Goal: Task Accomplishment & Management: Use online tool/utility

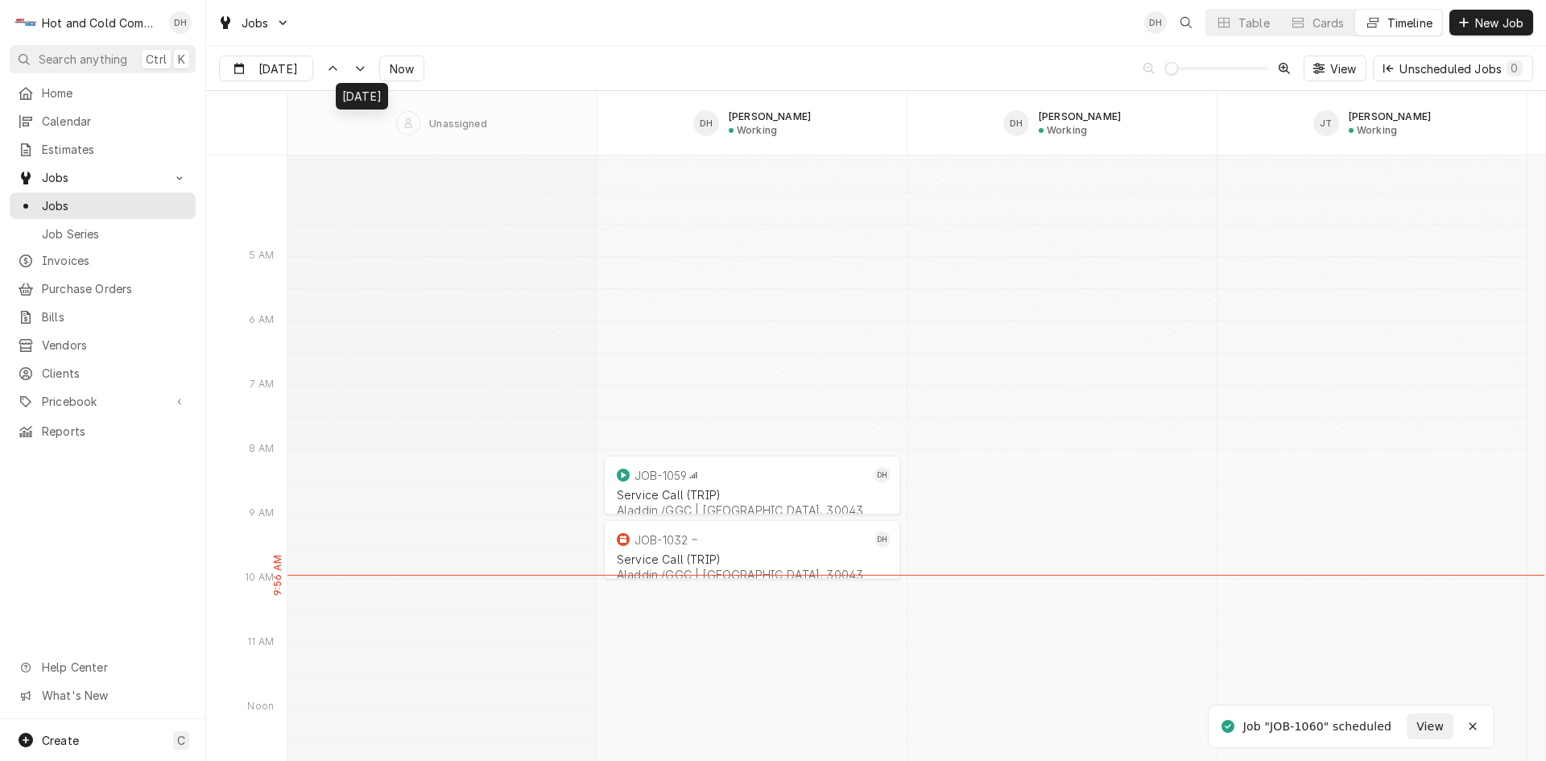
scroll to position [17252, 0]
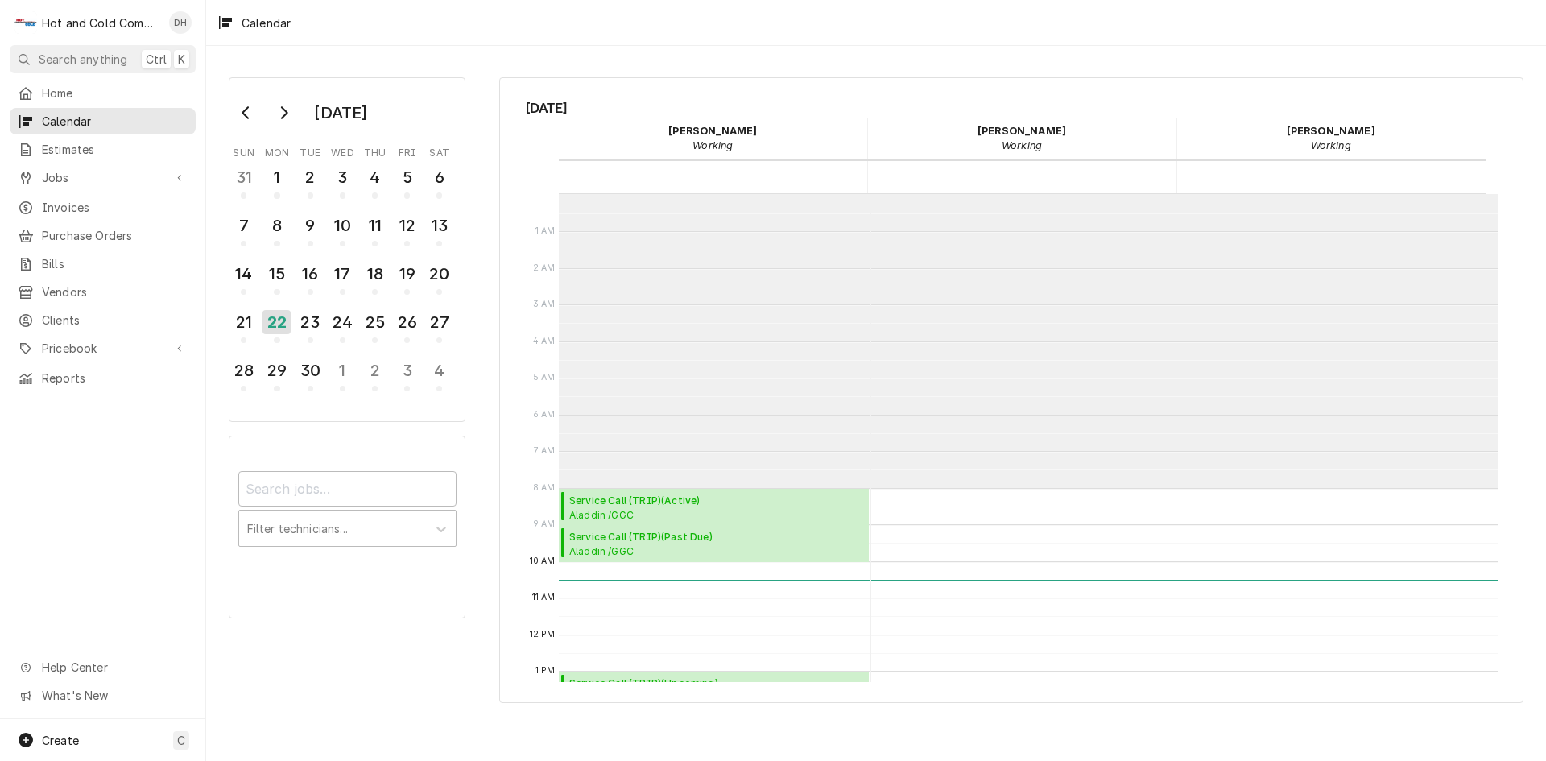
scroll to position [294, 0]
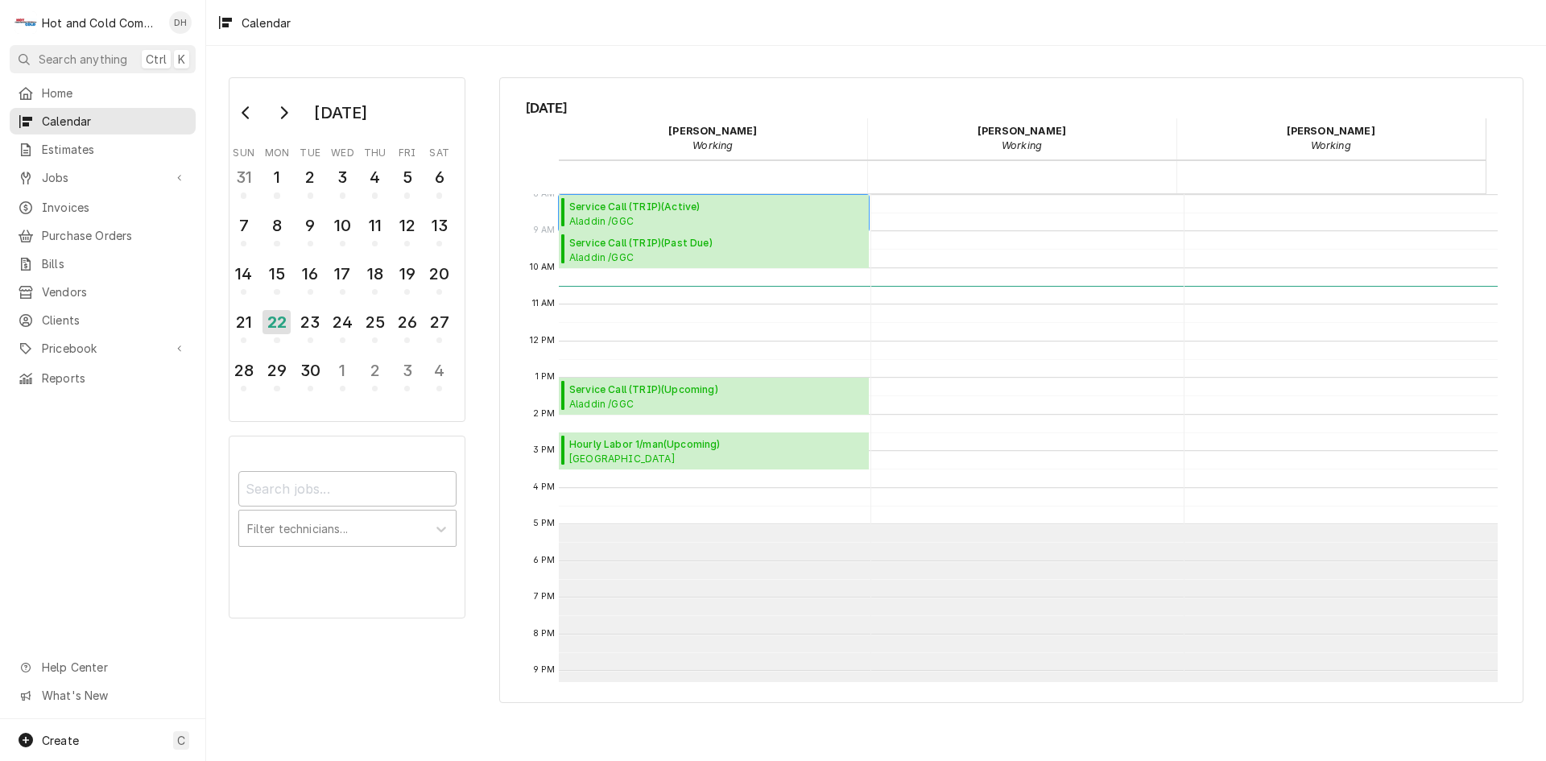
click at [605, 204] on span "Service Call (TRIP) ( Active )" at bounding box center [716, 207] width 295 height 14
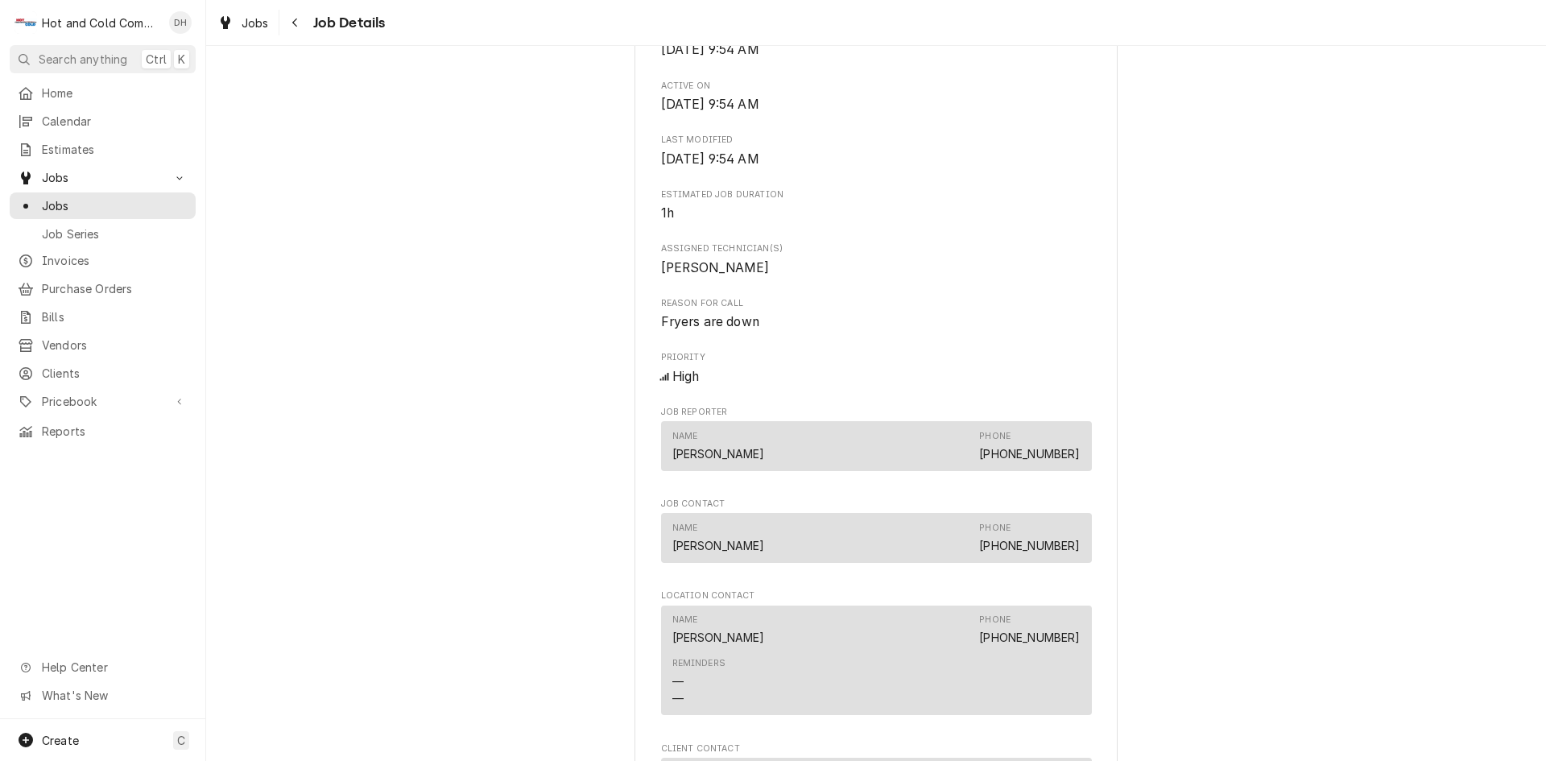
scroll to position [1073, 0]
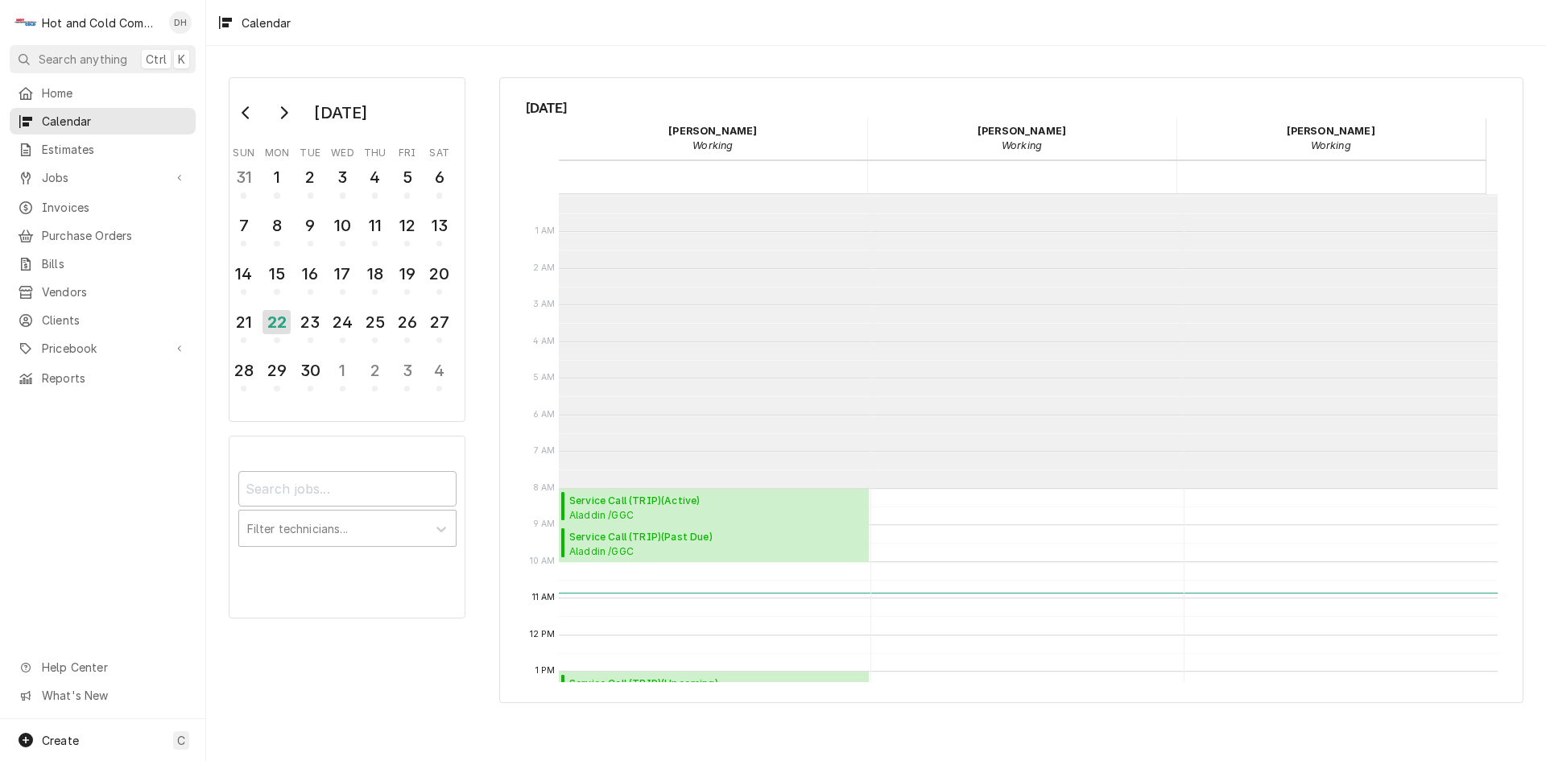
scroll to position [294, 0]
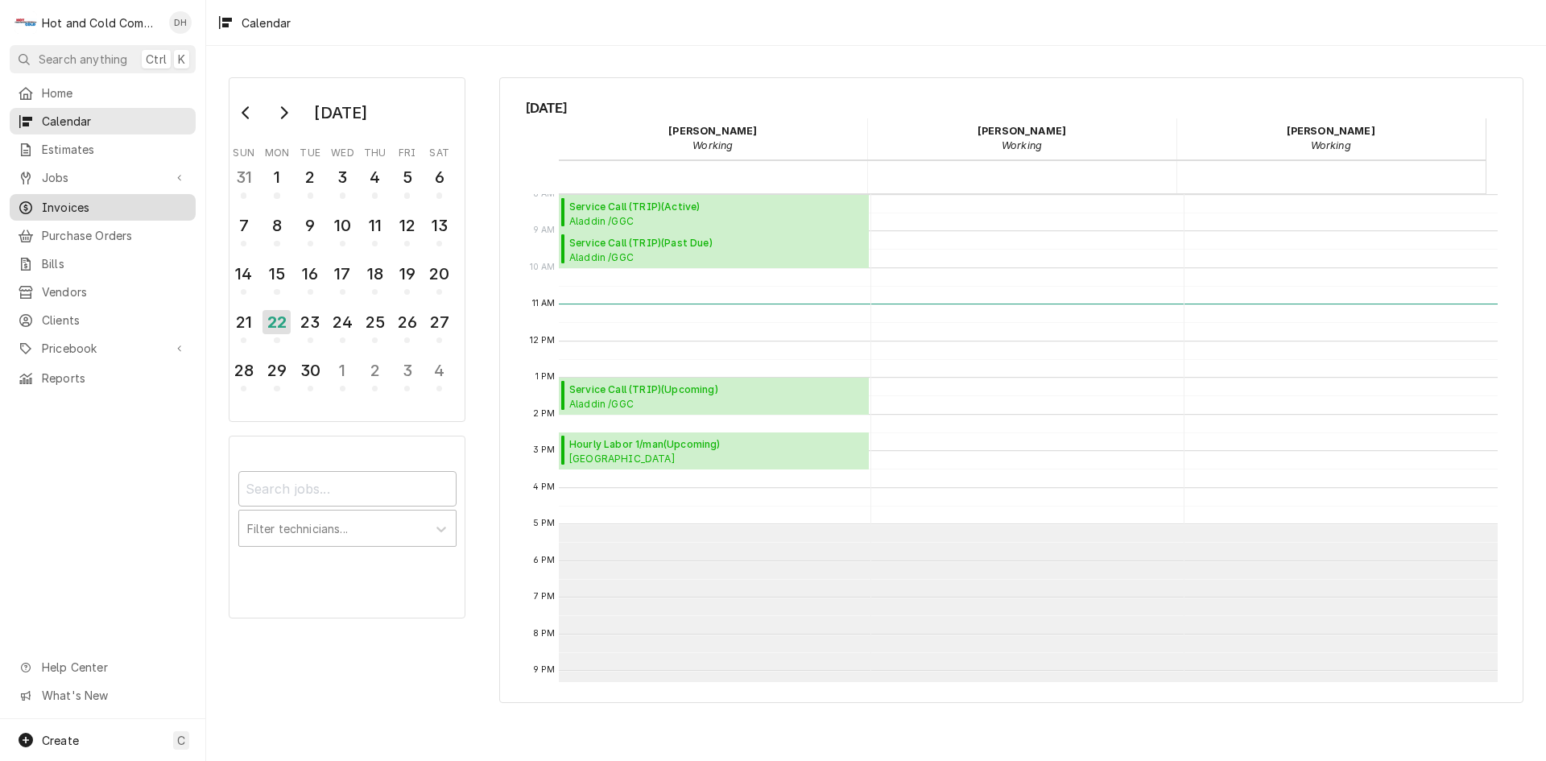
click at [103, 207] on span "Invoices" at bounding box center [115, 207] width 146 height 17
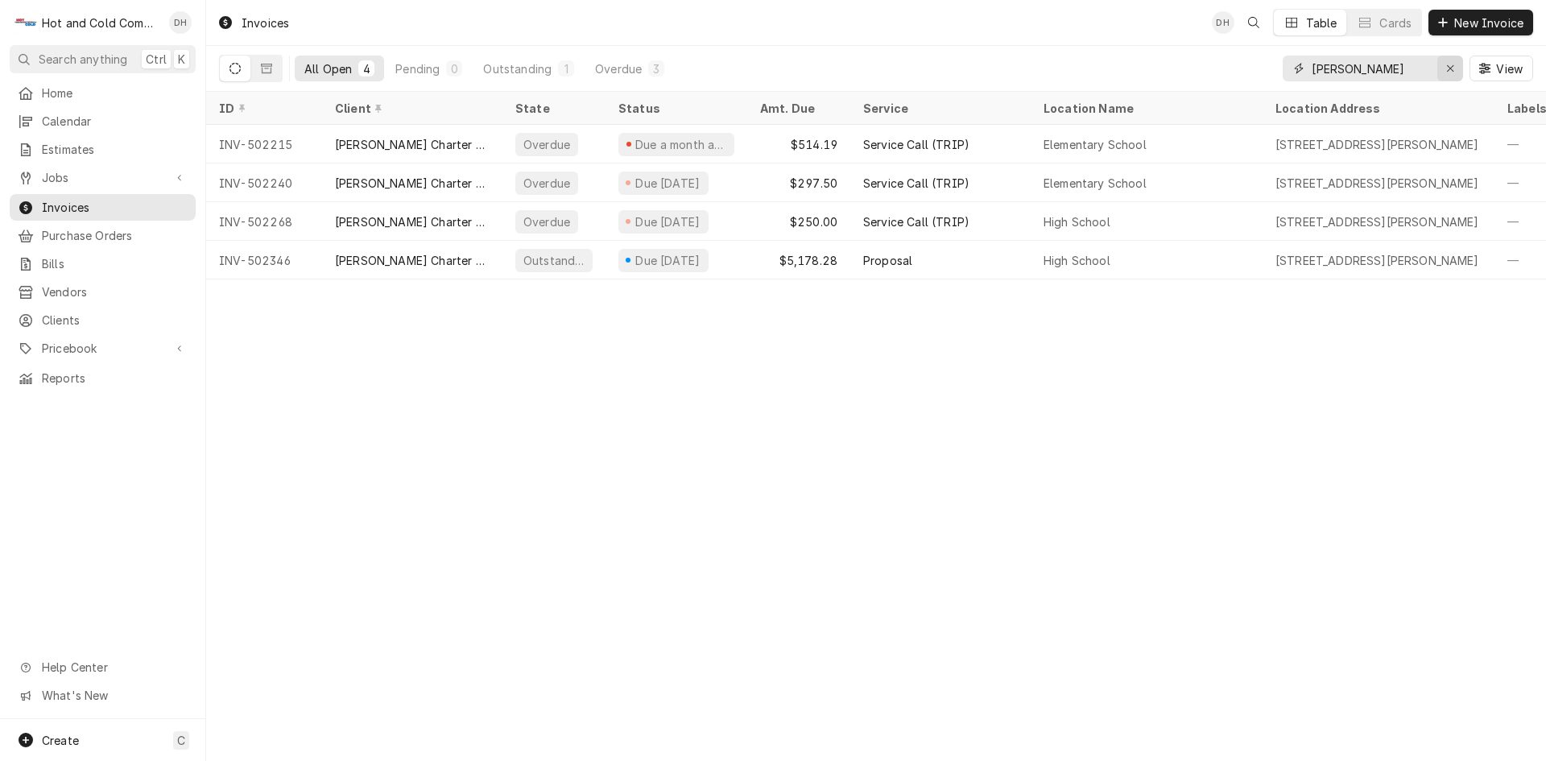
click at [1451, 66] on icon "Erase input" at bounding box center [1450, 68] width 9 height 11
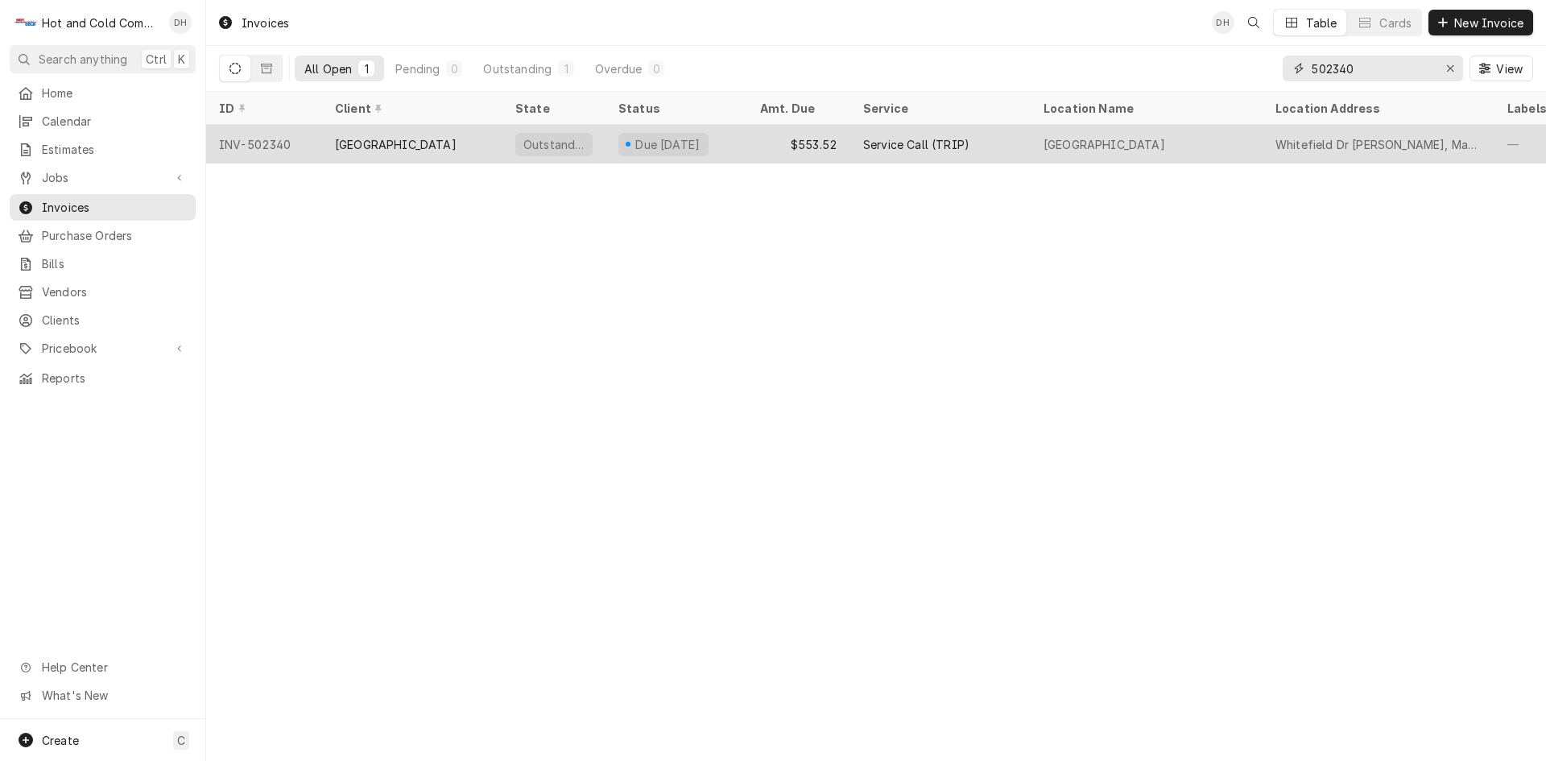
type input "502340"
click at [755, 144] on div "$553.52" at bounding box center [798, 144] width 103 height 39
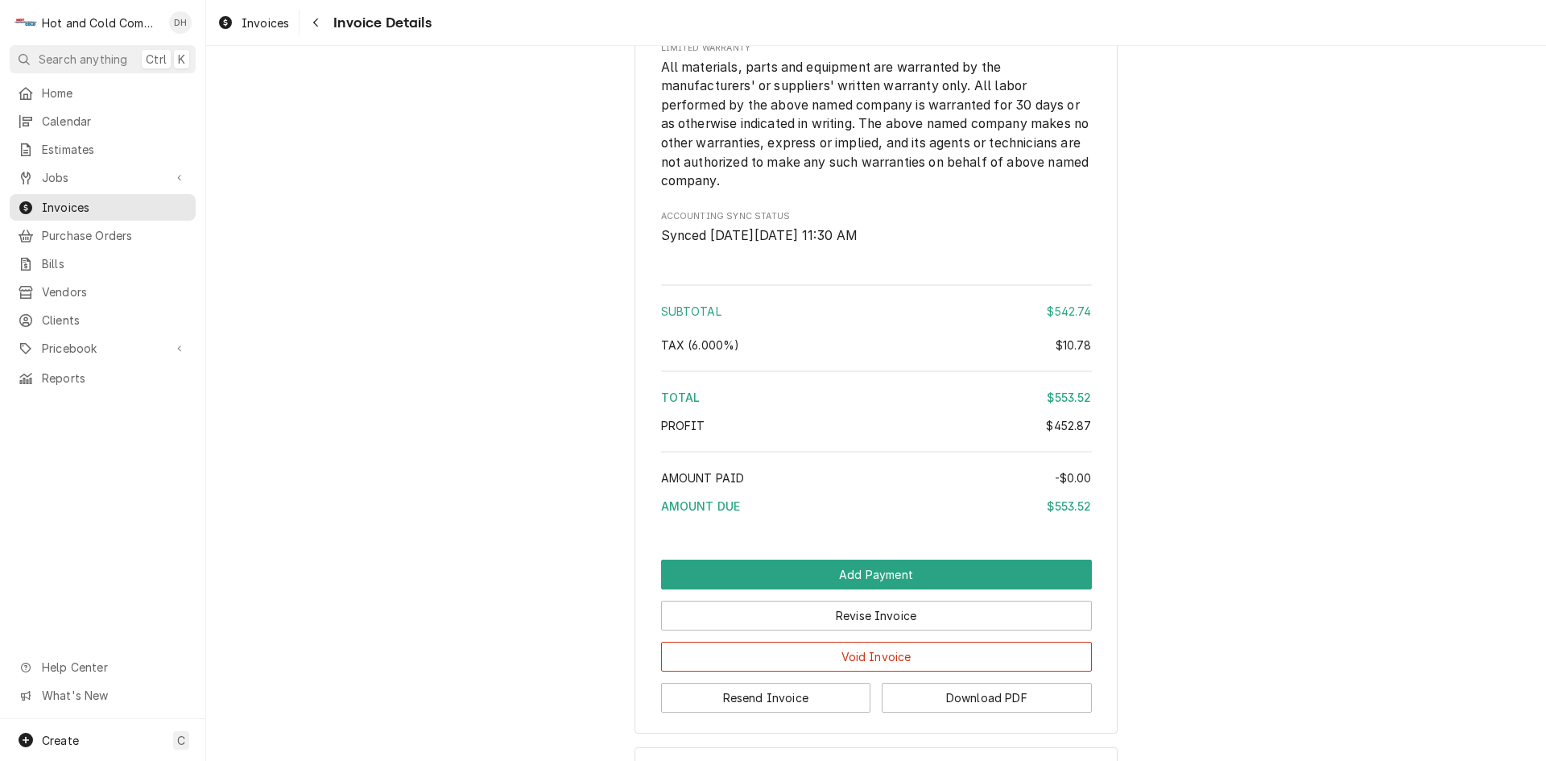
scroll to position [2147, 0]
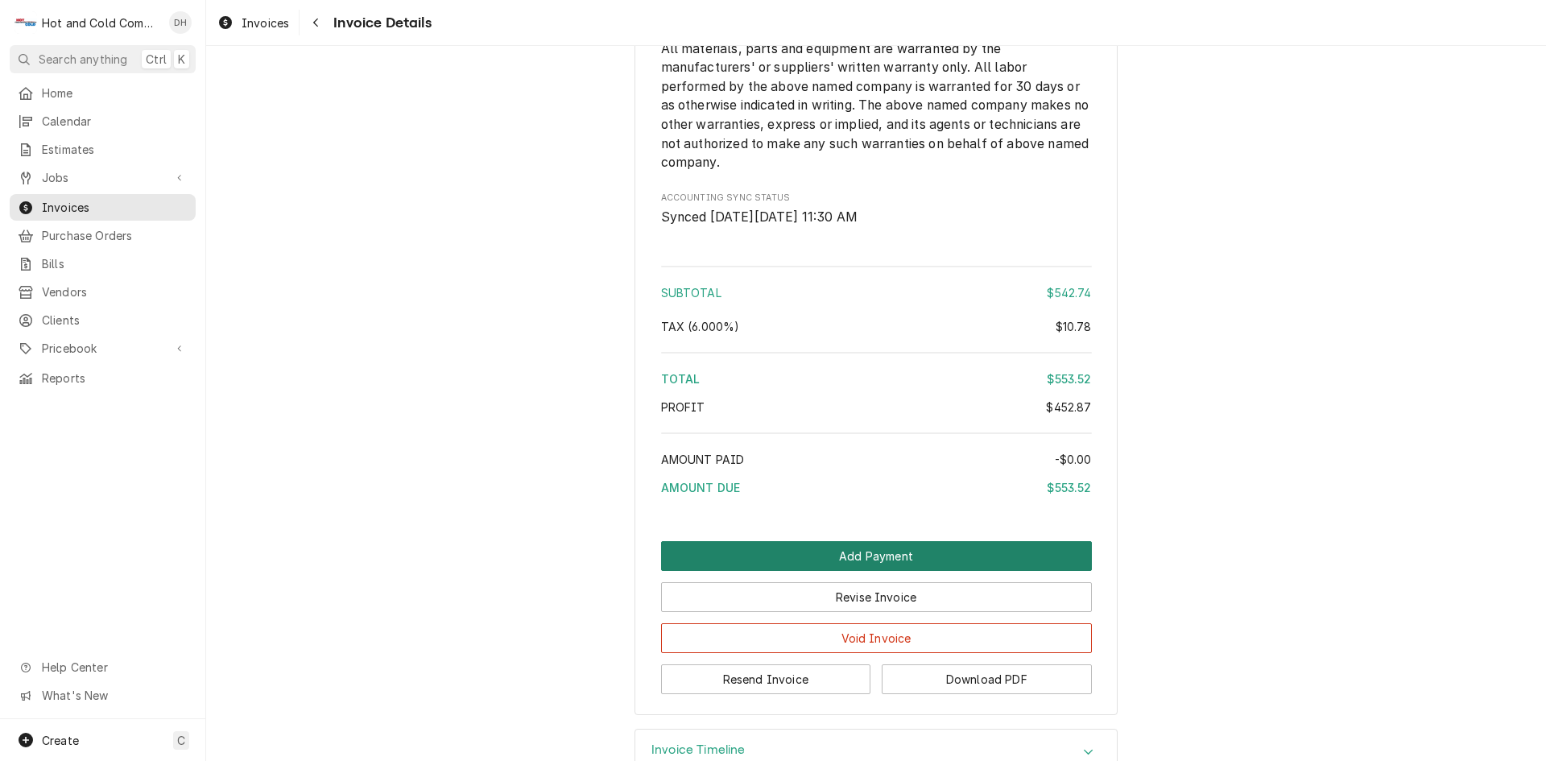
click at [851, 571] on button "Add Payment" at bounding box center [876, 556] width 431 height 30
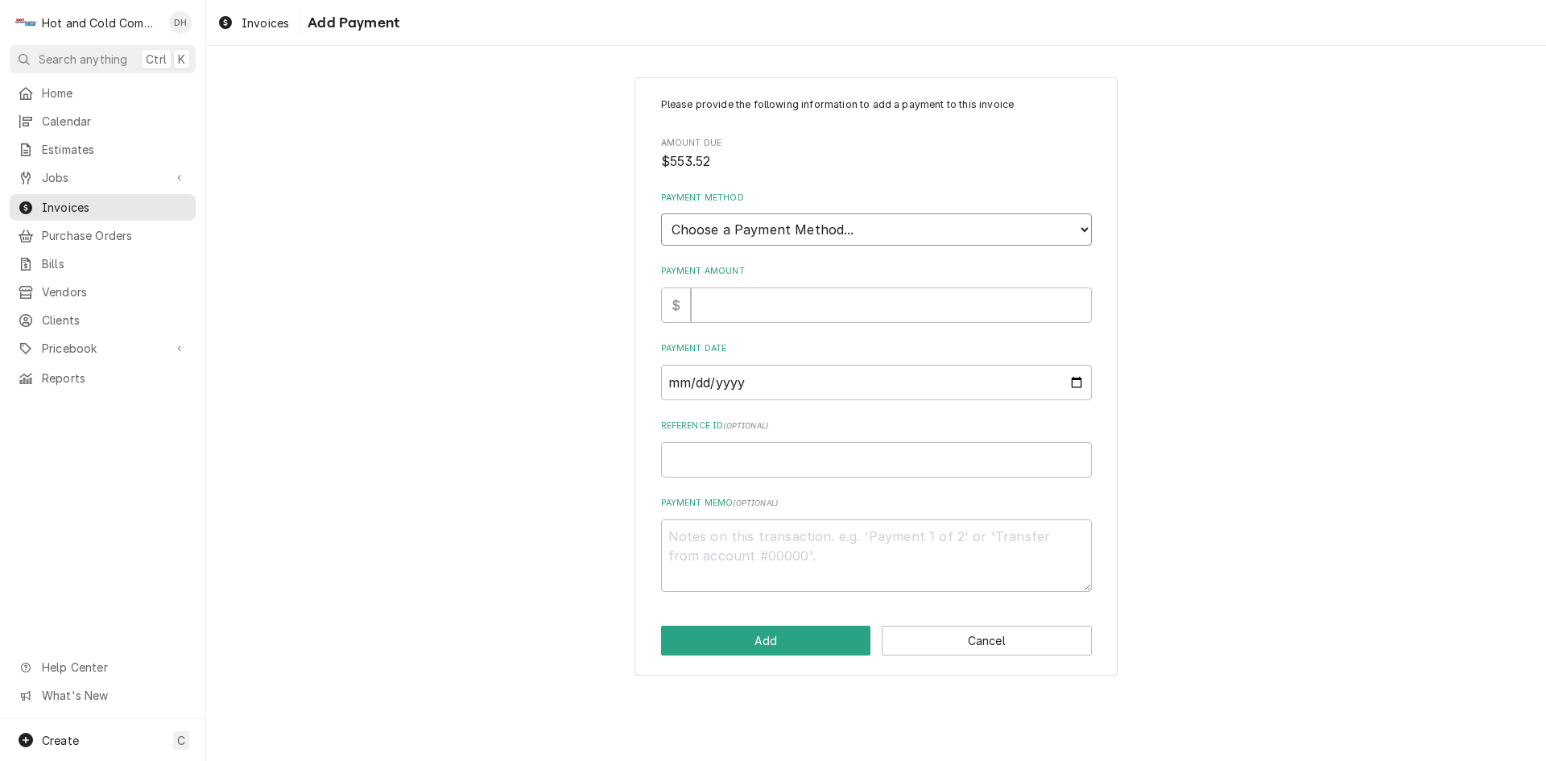
drag, startPoint x: 867, startPoint y: 230, endPoint x: 859, endPoint y: 229, distance: 8.2
click at [867, 230] on select "Choose a Payment Method... Cash Check Credit/Debit Card ACH/eCheck Other" at bounding box center [876, 229] width 431 height 32
select select "4"
click at [661, 213] on select "Choose a Payment Method... Cash Check Credit/Debit Card ACH/eCheck Other" at bounding box center [876, 229] width 431 height 32
click at [771, 312] on input "Payment Amount" at bounding box center [891, 304] width 401 height 35
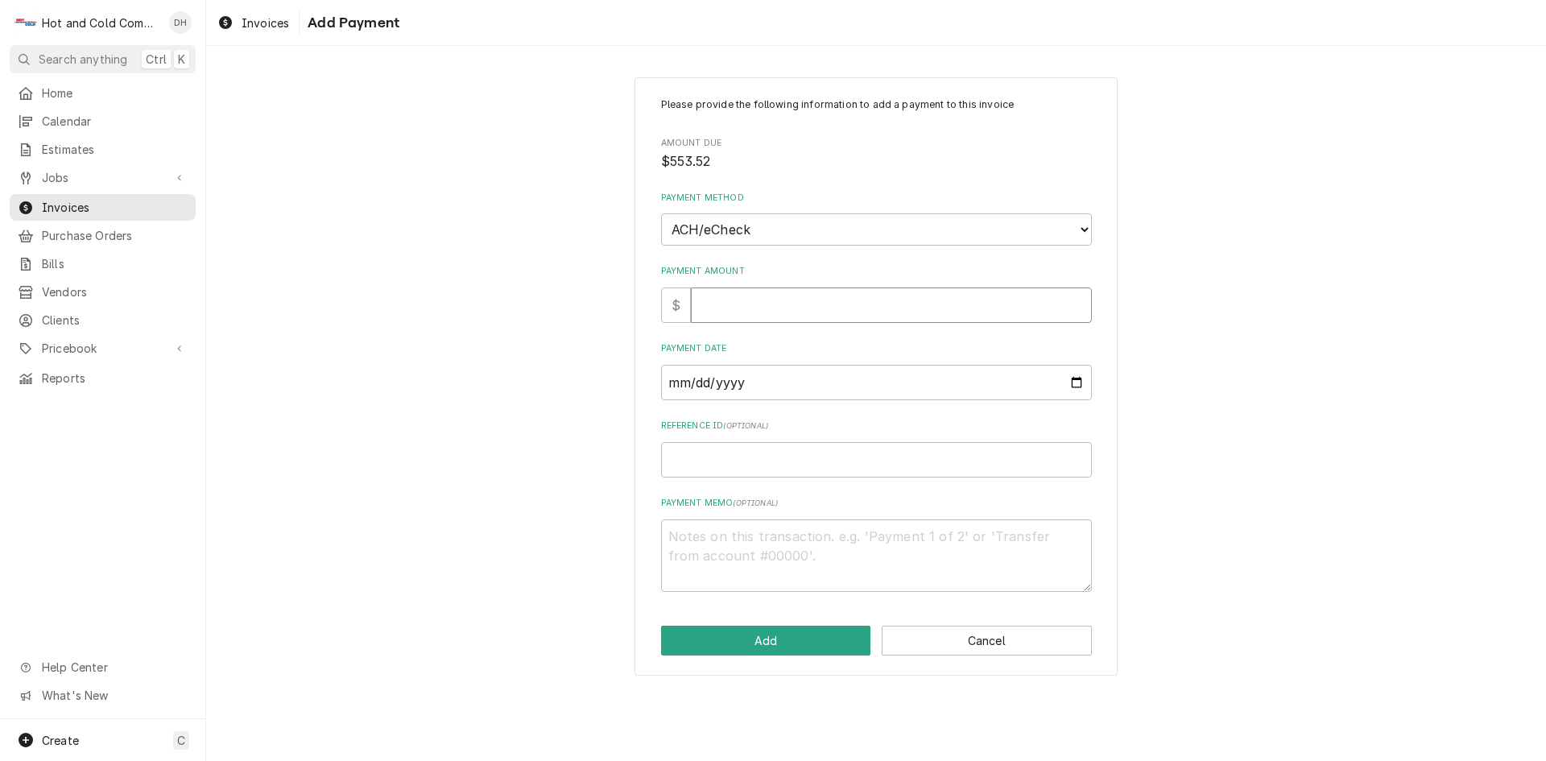
type textarea "x"
type input "5"
type textarea "x"
type input "55"
type textarea "x"
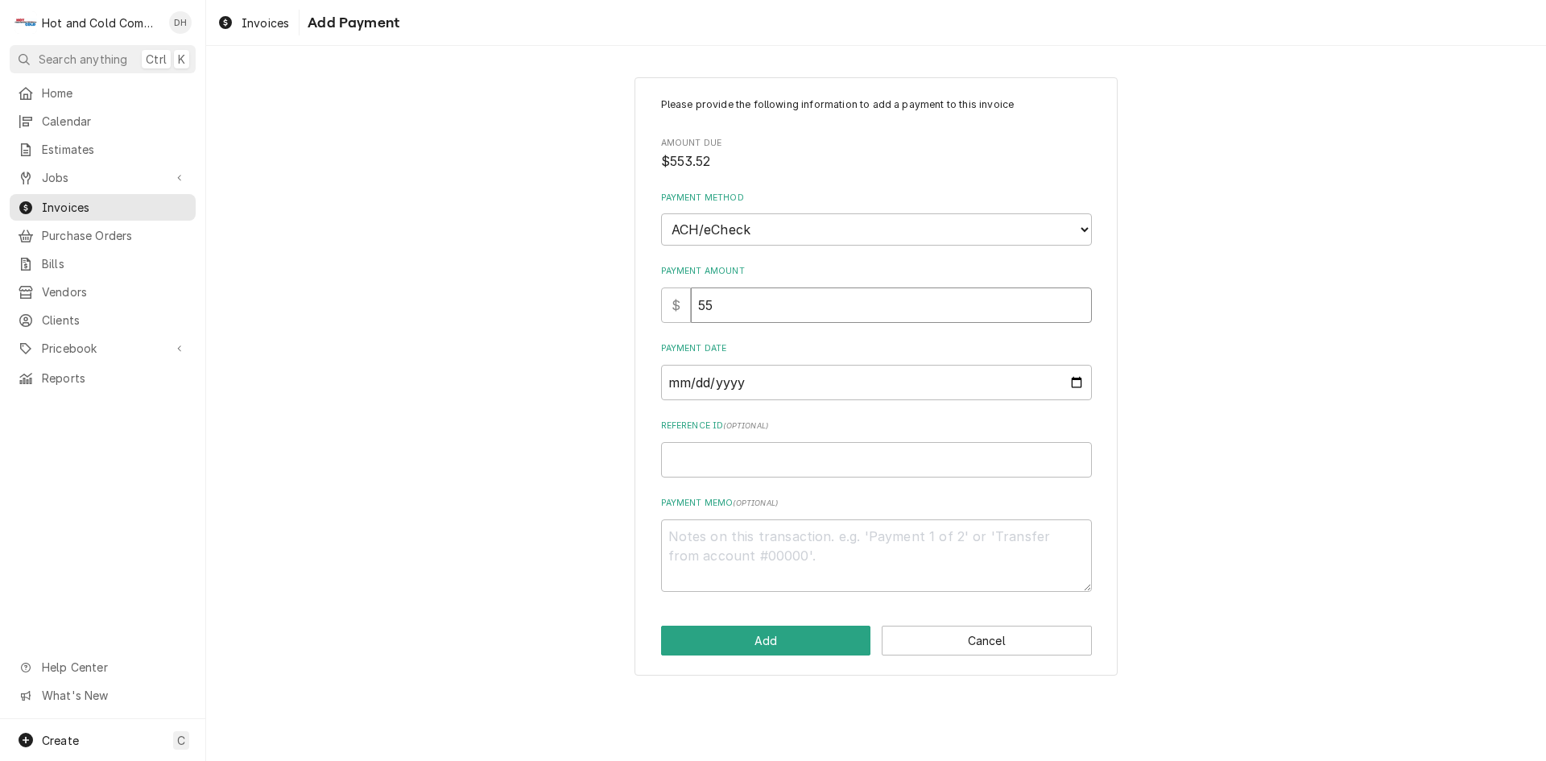
type input "553"
type textarea "x"
type input "553.5"
type textarea "x"
type input "553.52"
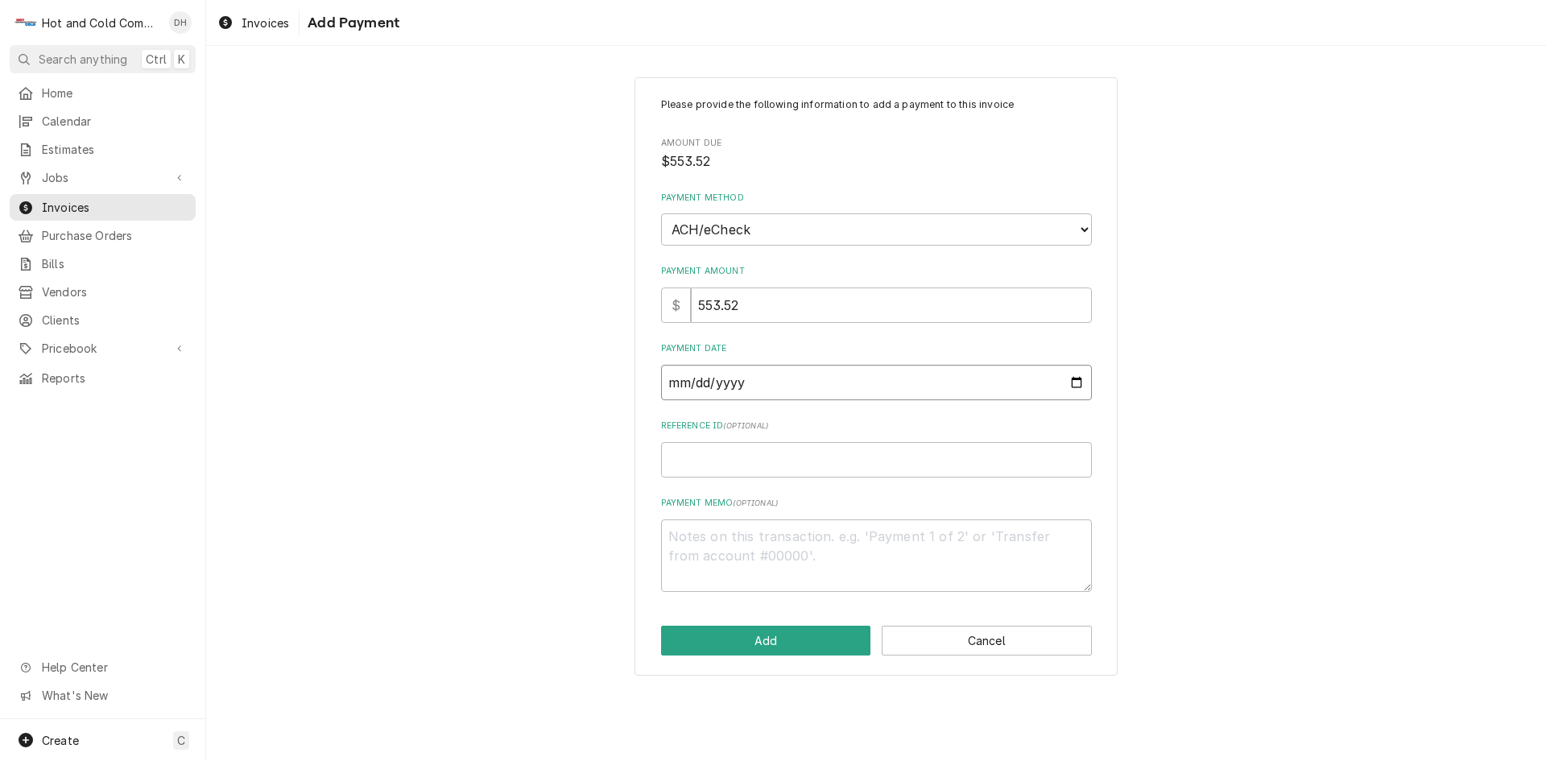
click at [1081, 386] on input "Payment Date" at bounding box center [876, 382] width 431 height 35
click at [1076, 380] on input "Payment Date" at bounding box center [876, 382] width 431 height 35
type textarea "x"
type input "2025-09-19"
click at [788, 465] on input "Reference ID ( optional )" at bounding box center [876, 459] width 431 height 35
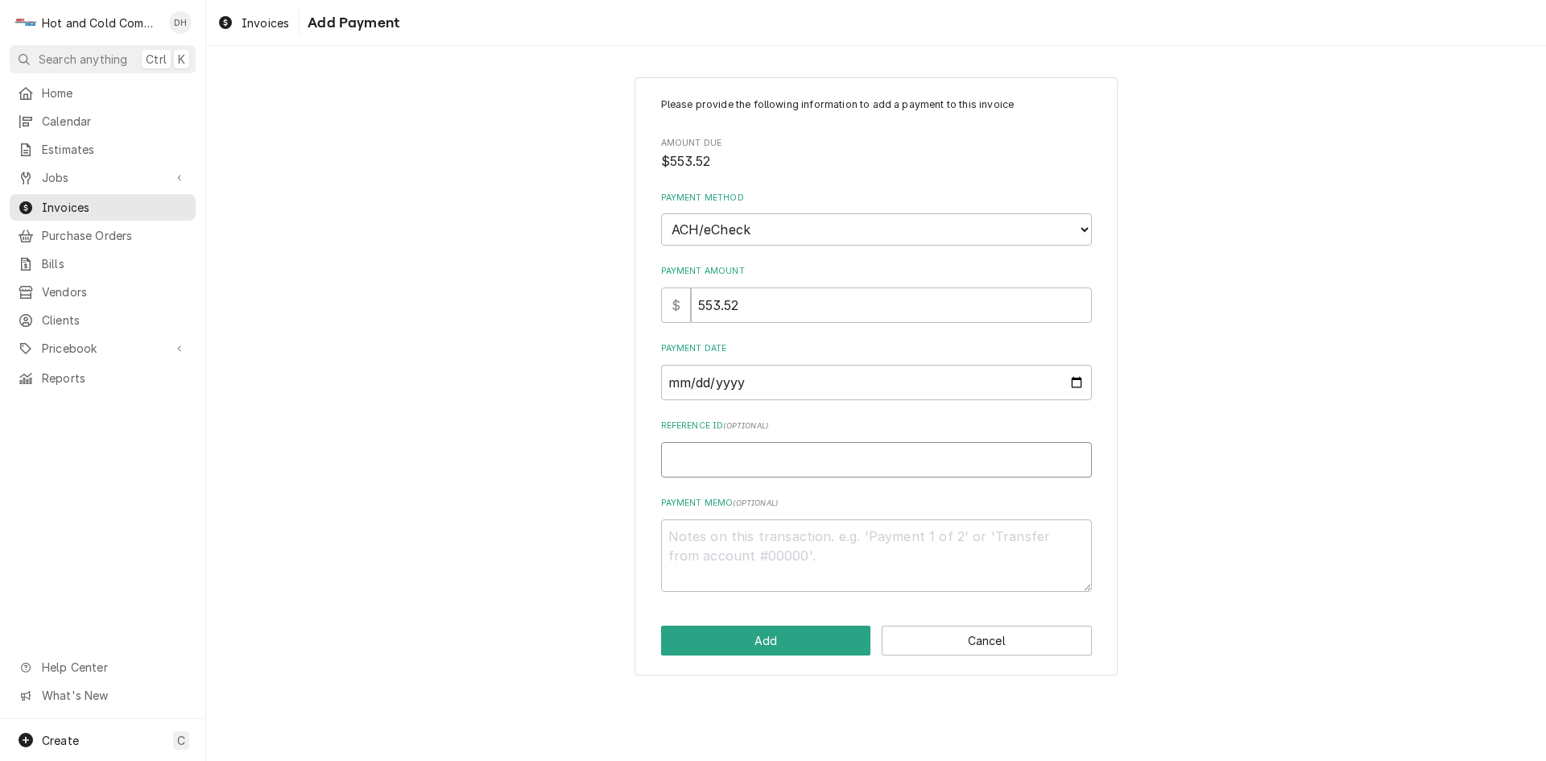
type textarea "x"
type input "1"
type textarea "x"
type input "14"
type textarea "x"
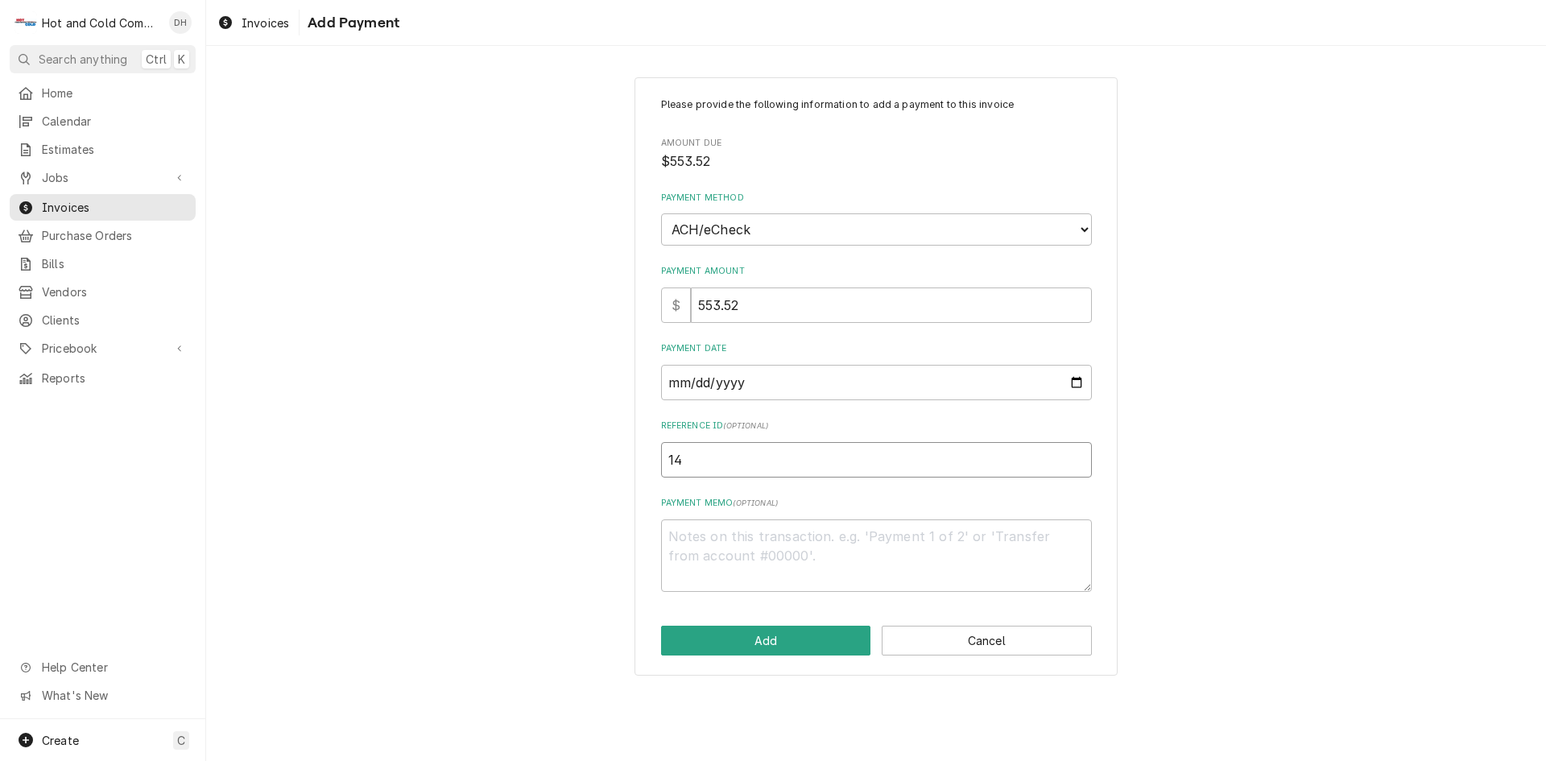
type input "141"
type textarea "x"
type input "1419"
type textarea "x"
type input "14192"
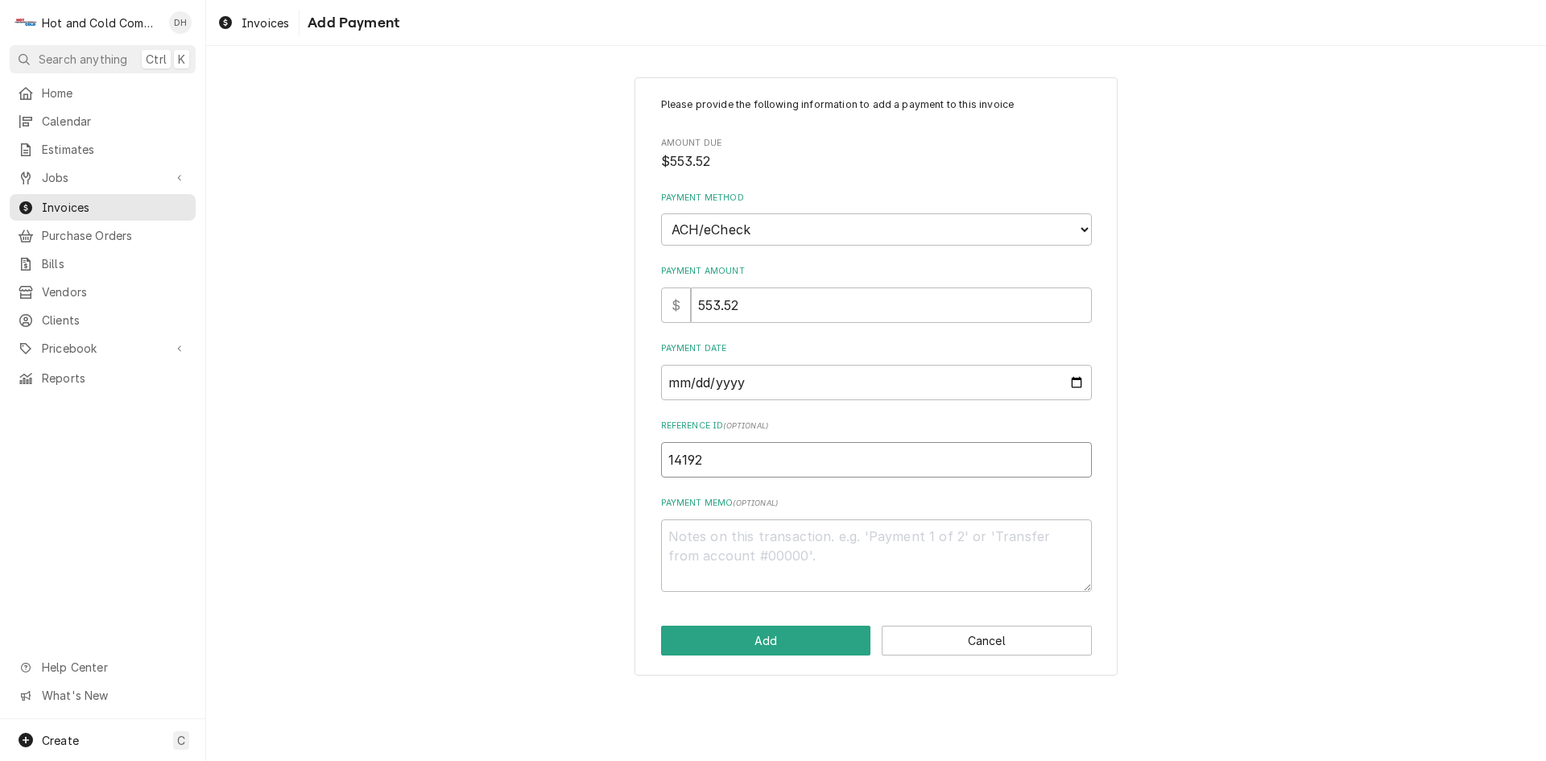
type textarea "x"
type input "141921"
type textarea "x"
type input "1419213"
type textarea "x"
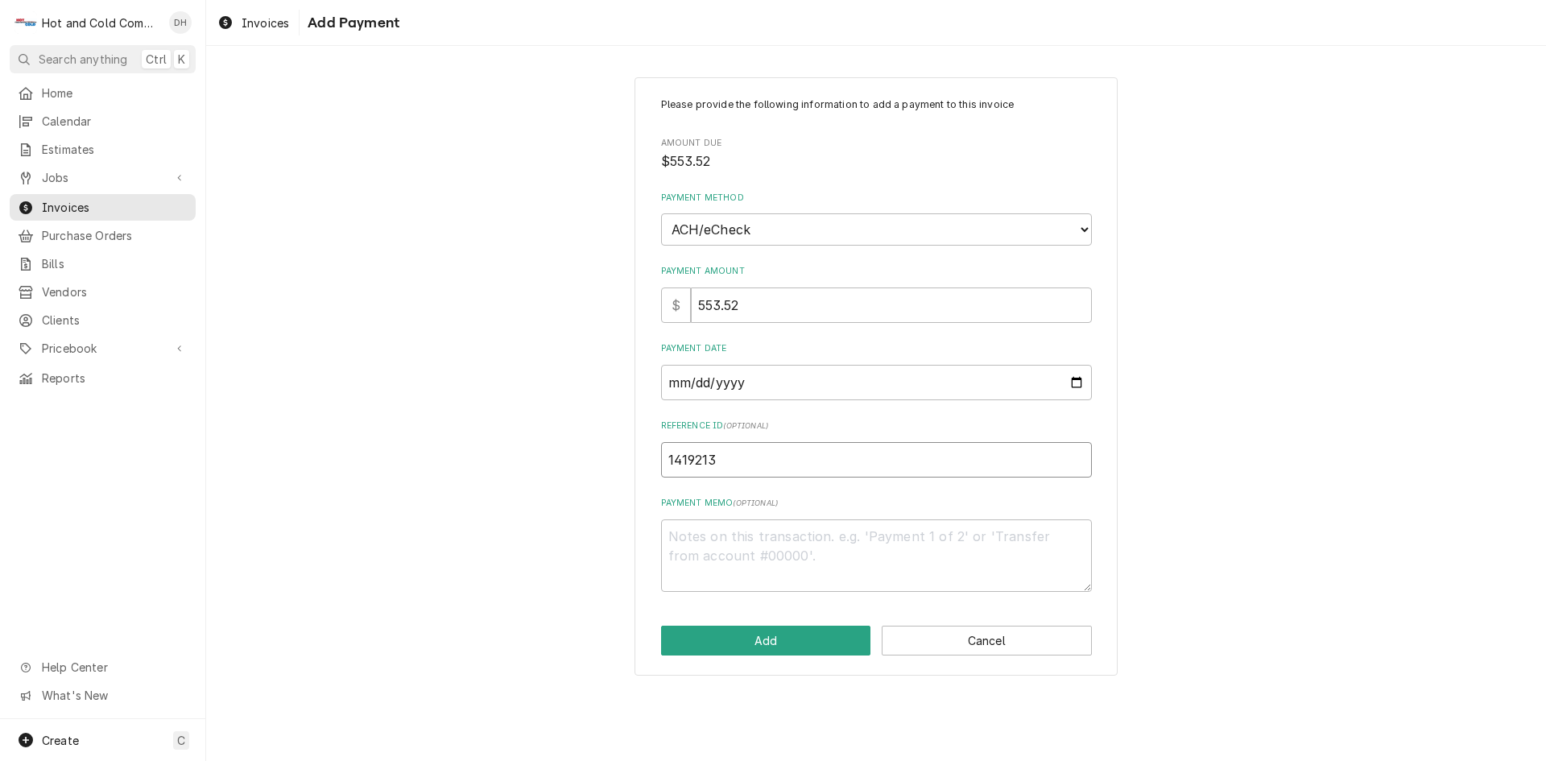
type input "14192135"
type textarea "x"
type input "141921352"
click at [755, 636] on button "Add" at bounding box center [766, 641] width 210 height 30
type textarea "x"
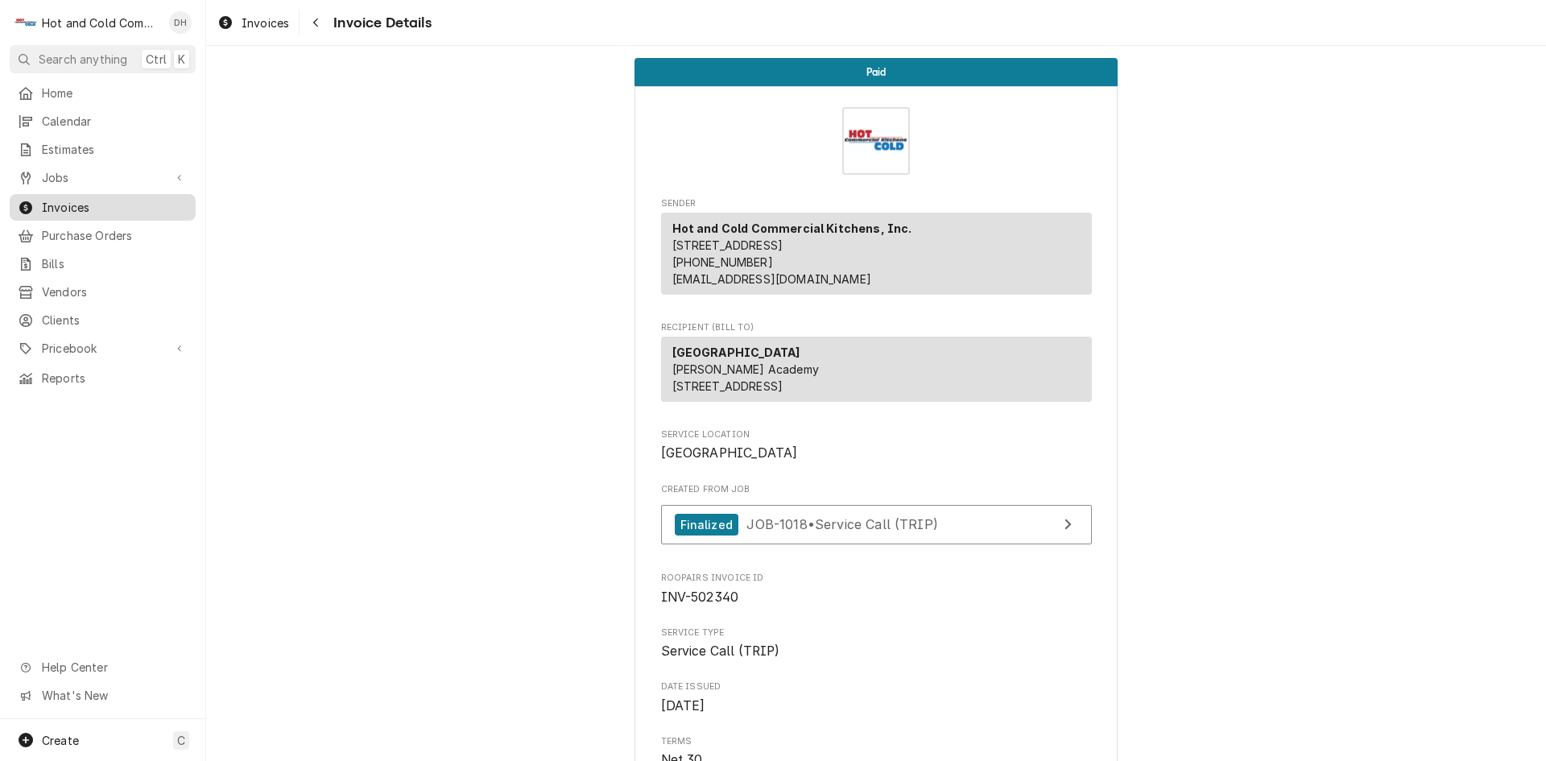
click at [89, 199] on span "Invoices" at bounding box center [115, 207] width 146 height 17
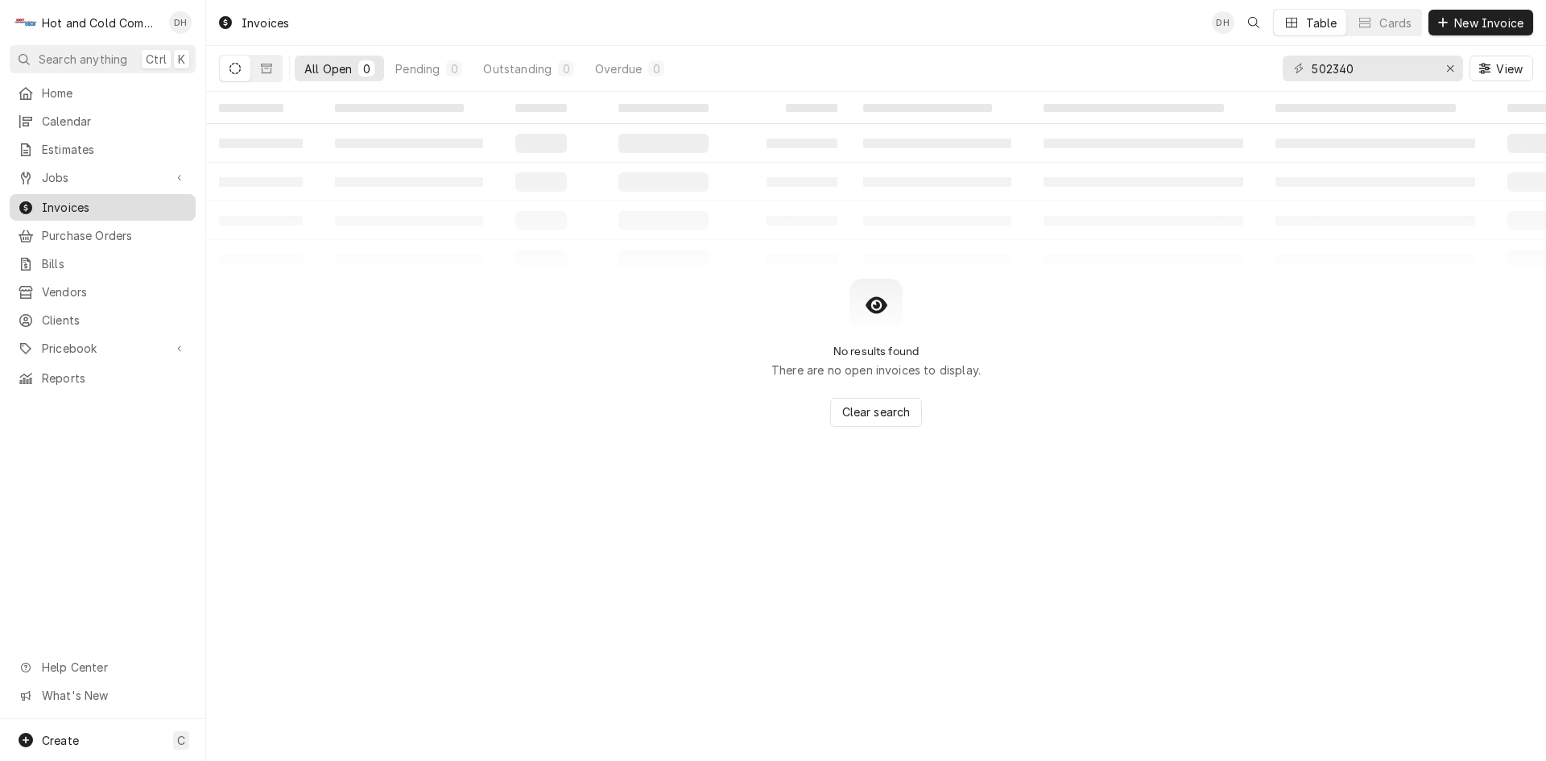
click at [79, 200] on span "Invoices" at bounding box center [115, 207] width 146 height 17
click at [1408, 72] on input "502340" at bounding box center [1372, 69] width 121 height 26
type input "502319"
click at [273, 73] on button "Dynamic Content Wrapper" at bounding box center [266, 69] width 31 height 26
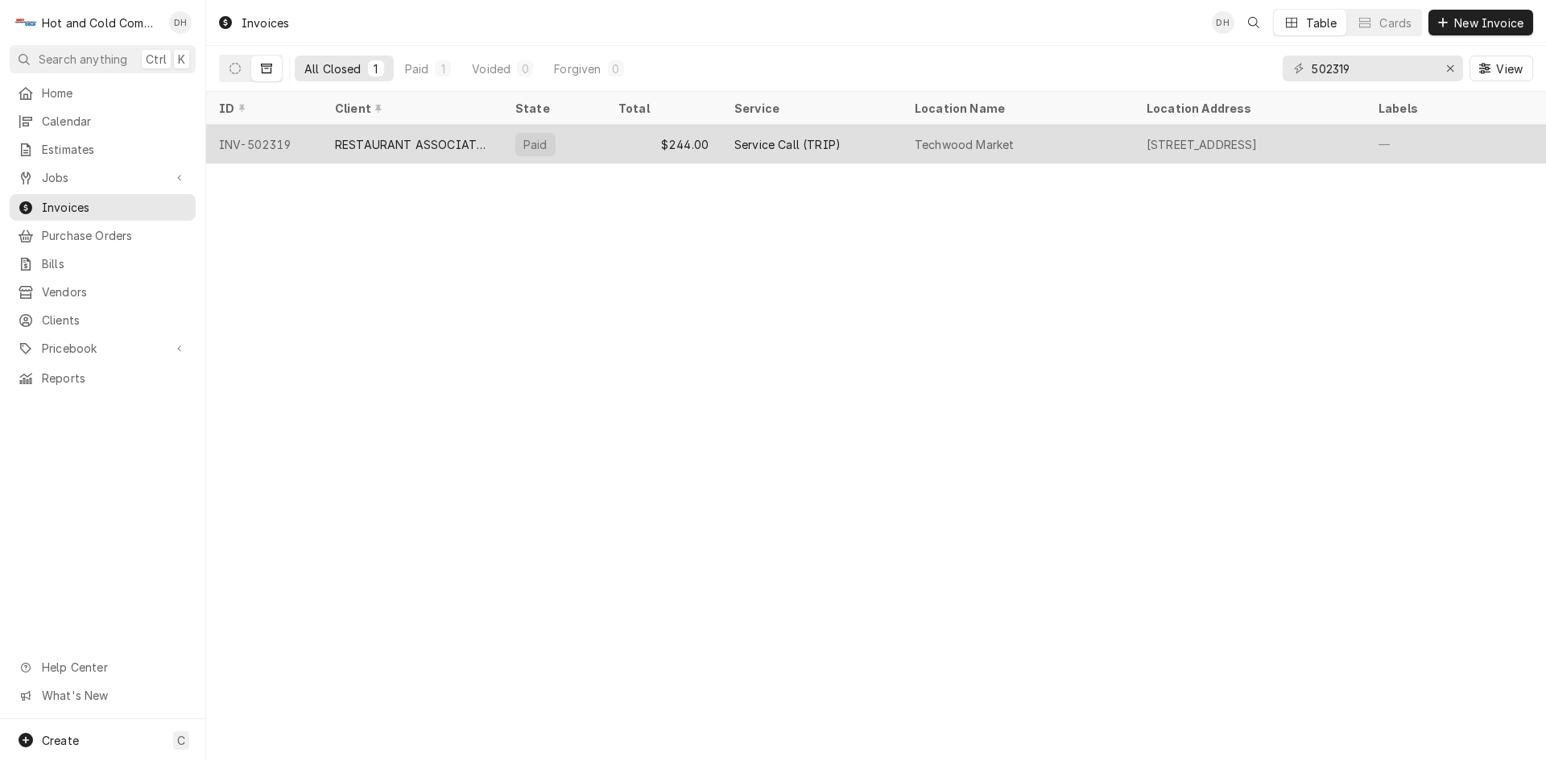
click at [630, 144] on div "$244.00" at bounding box center [663, 144] width 116 height 39
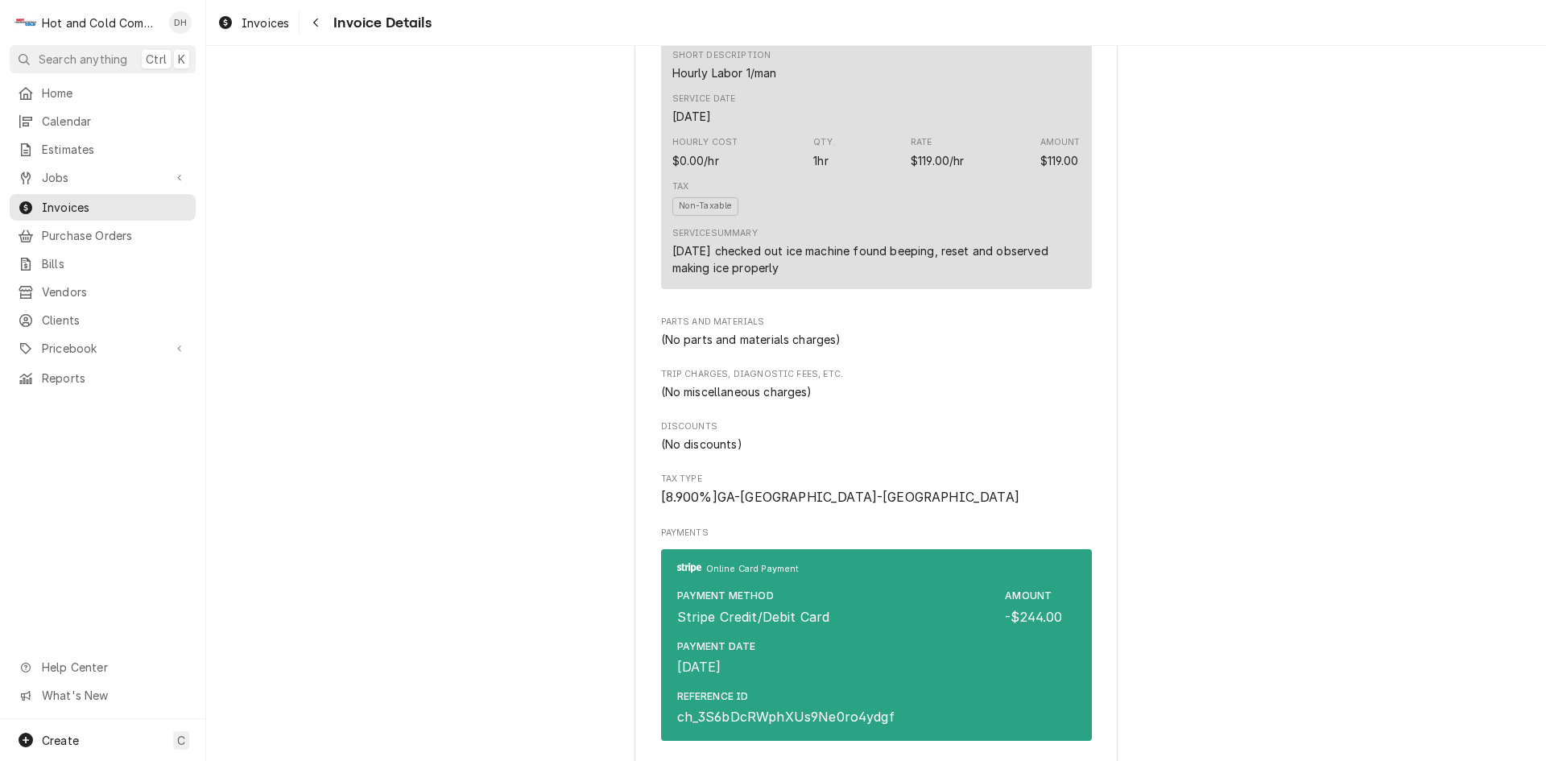
scroll to position [1610, 0]
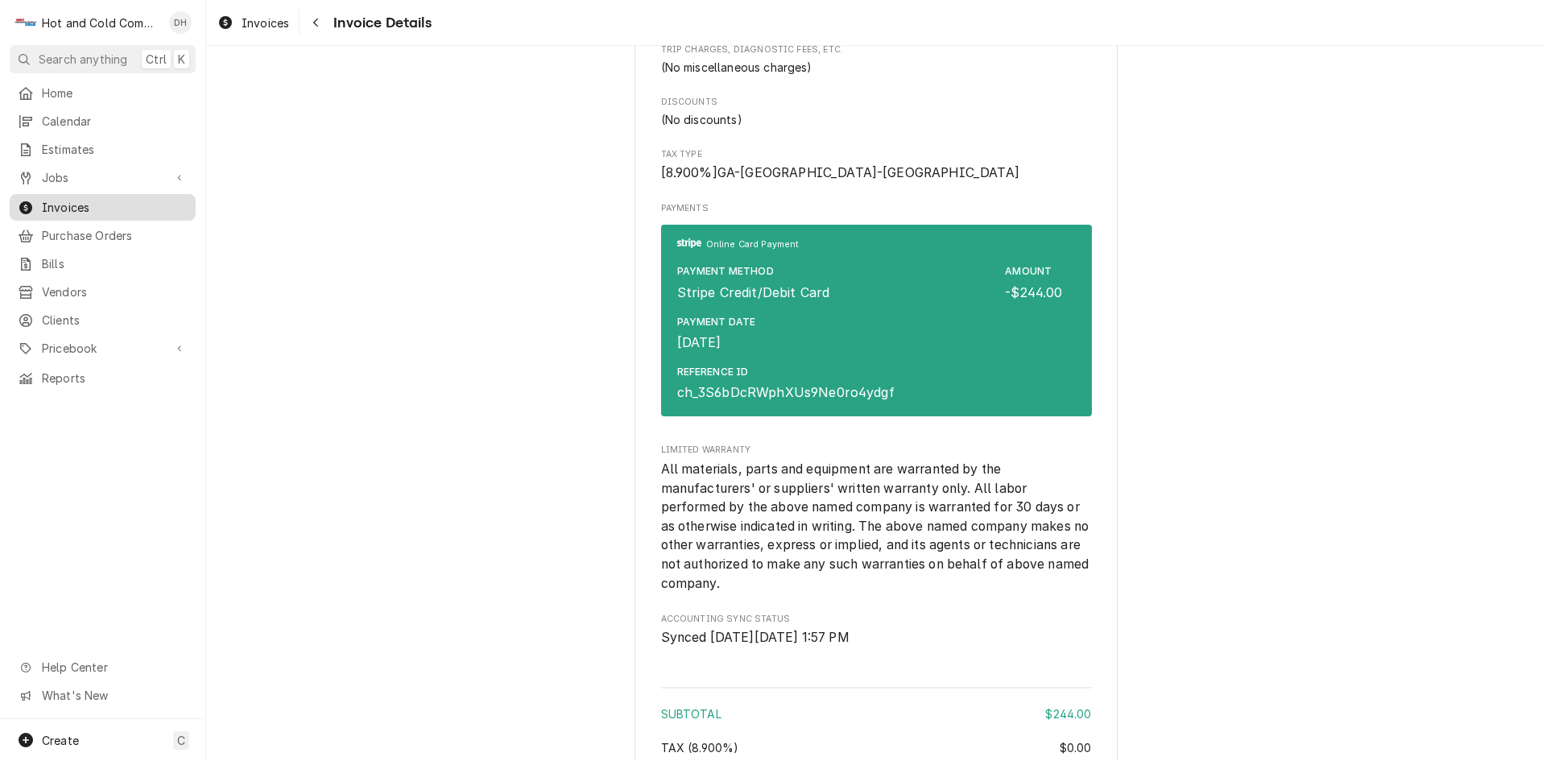
click at [109, 199] on span "Invoices" at bounding box center [115, 207] width 146 height 17
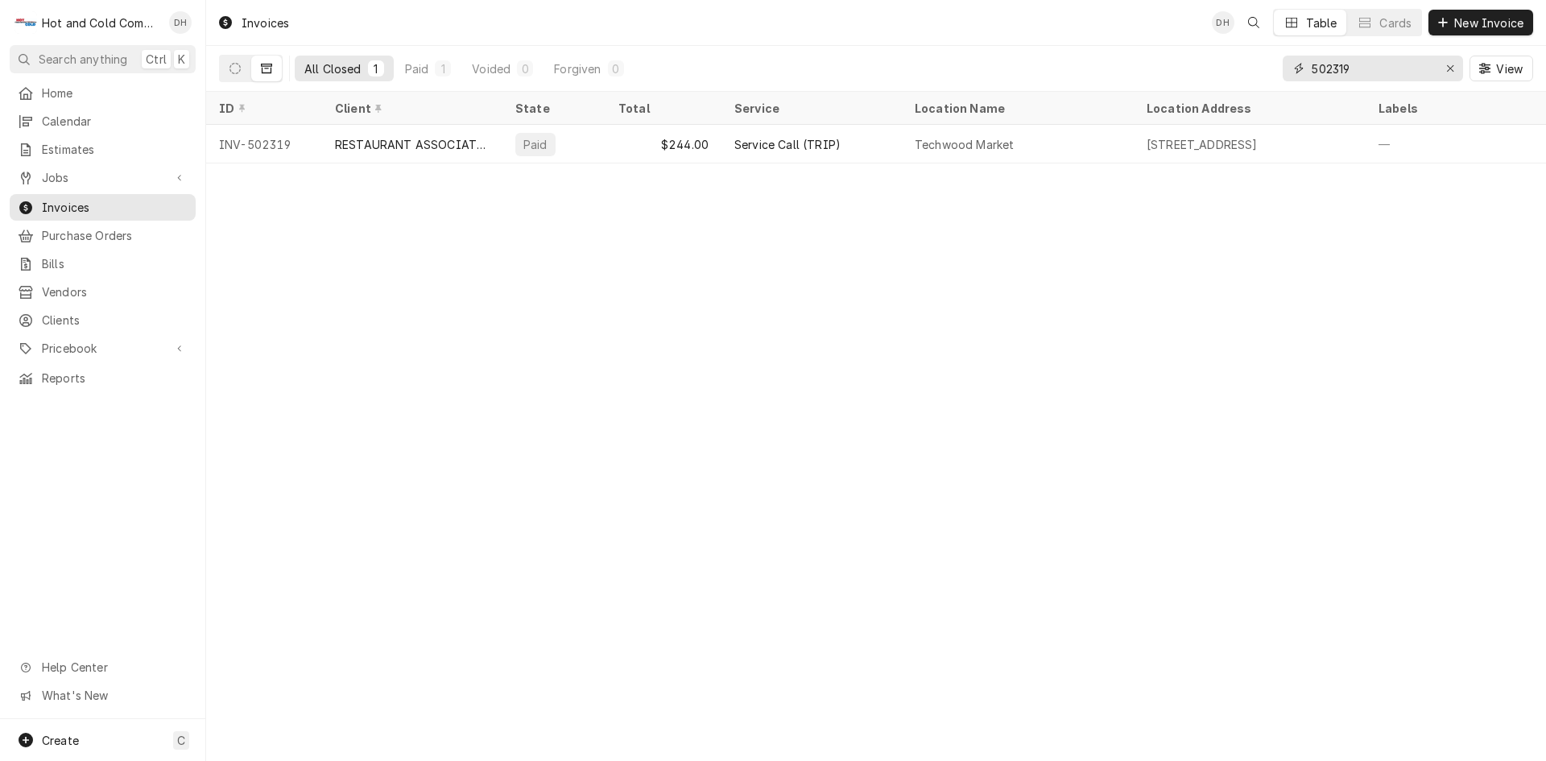
click at [1349, 61] on input "502319" at bounding box center [1372, 69] width 121 height 26
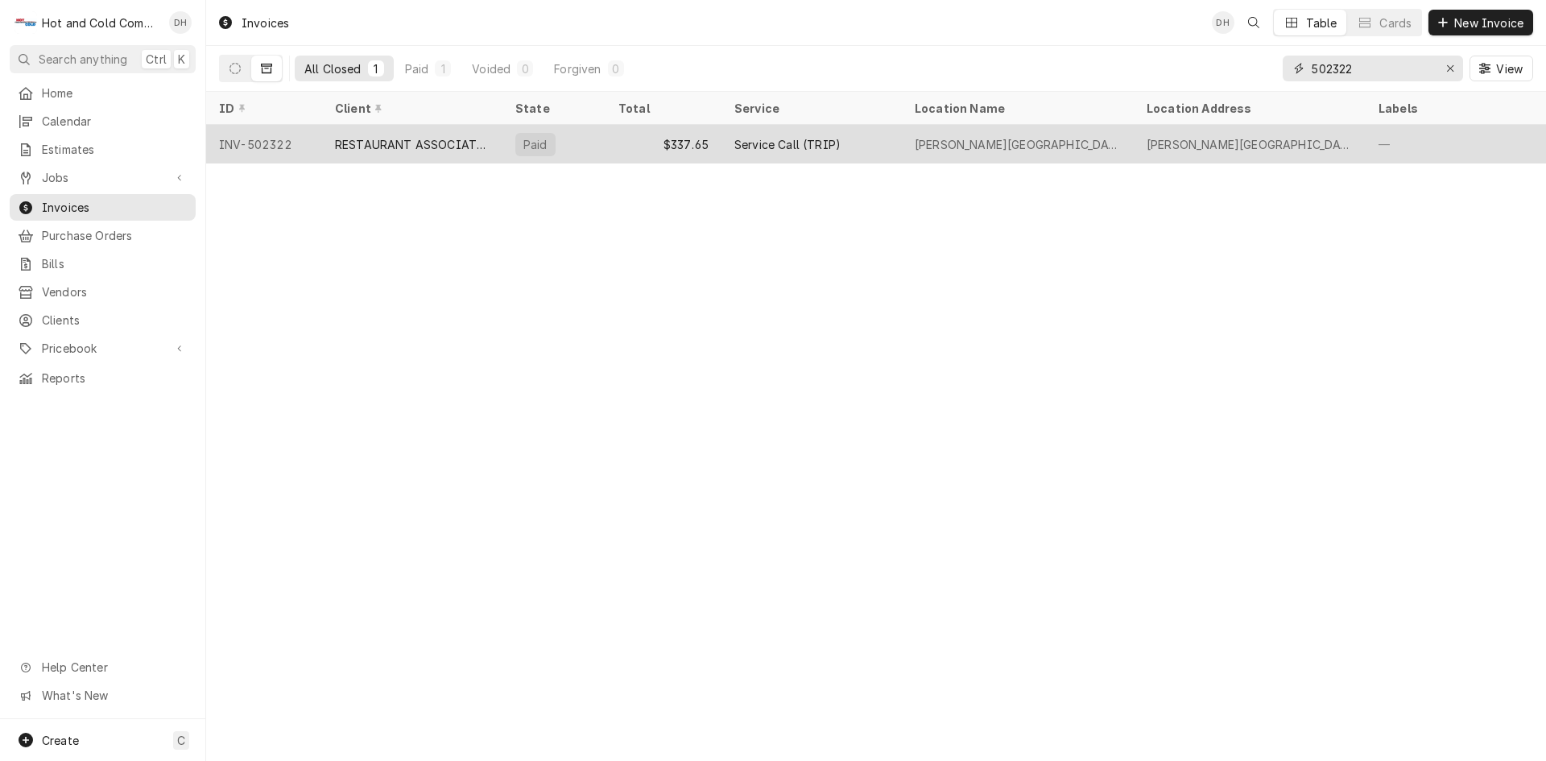
type input "502322"
click at [612, 146] on div "$337.65" at bounding box center [663, 144] width 116 height 39
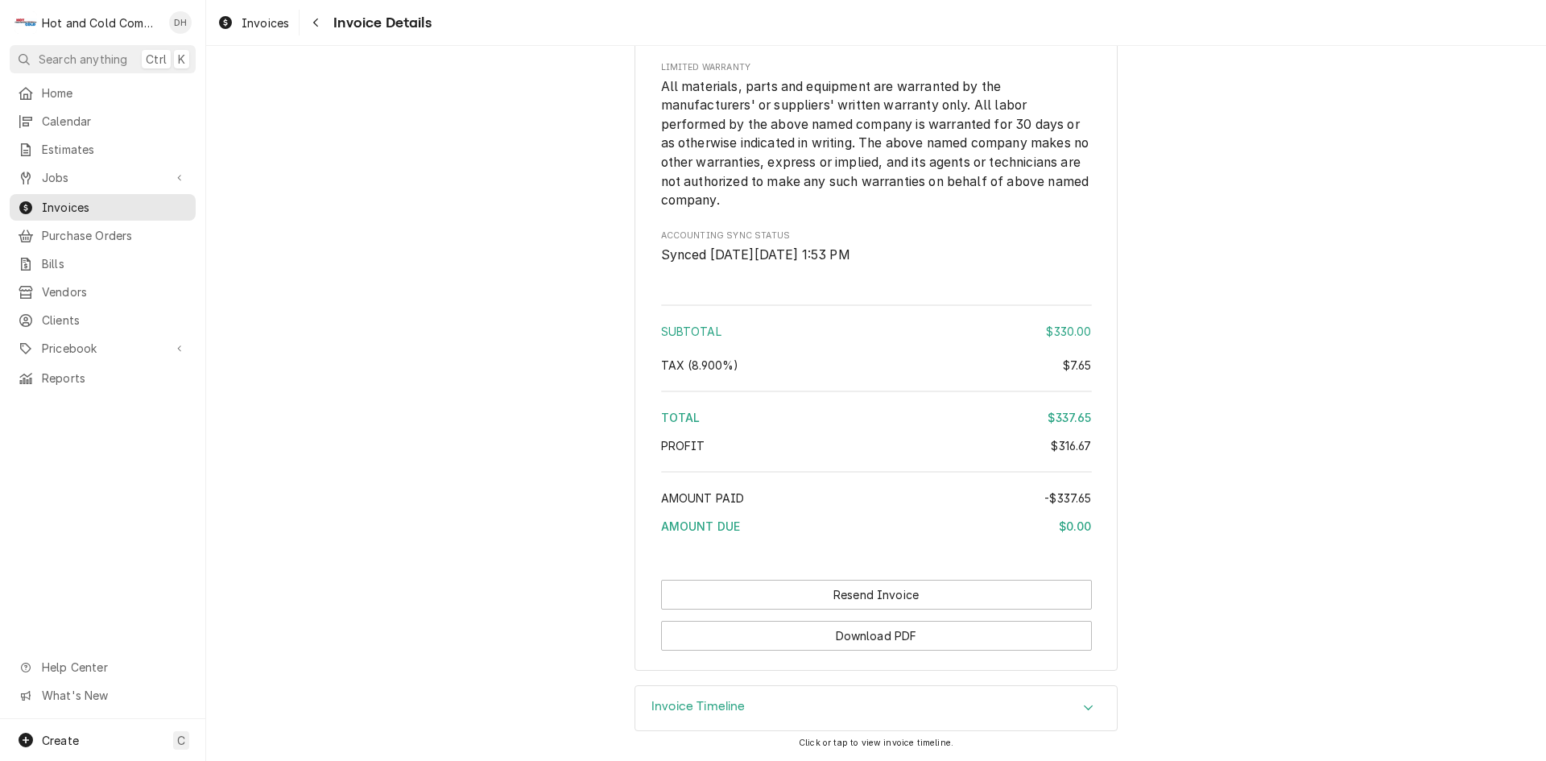
scroll to position [1977, 0]
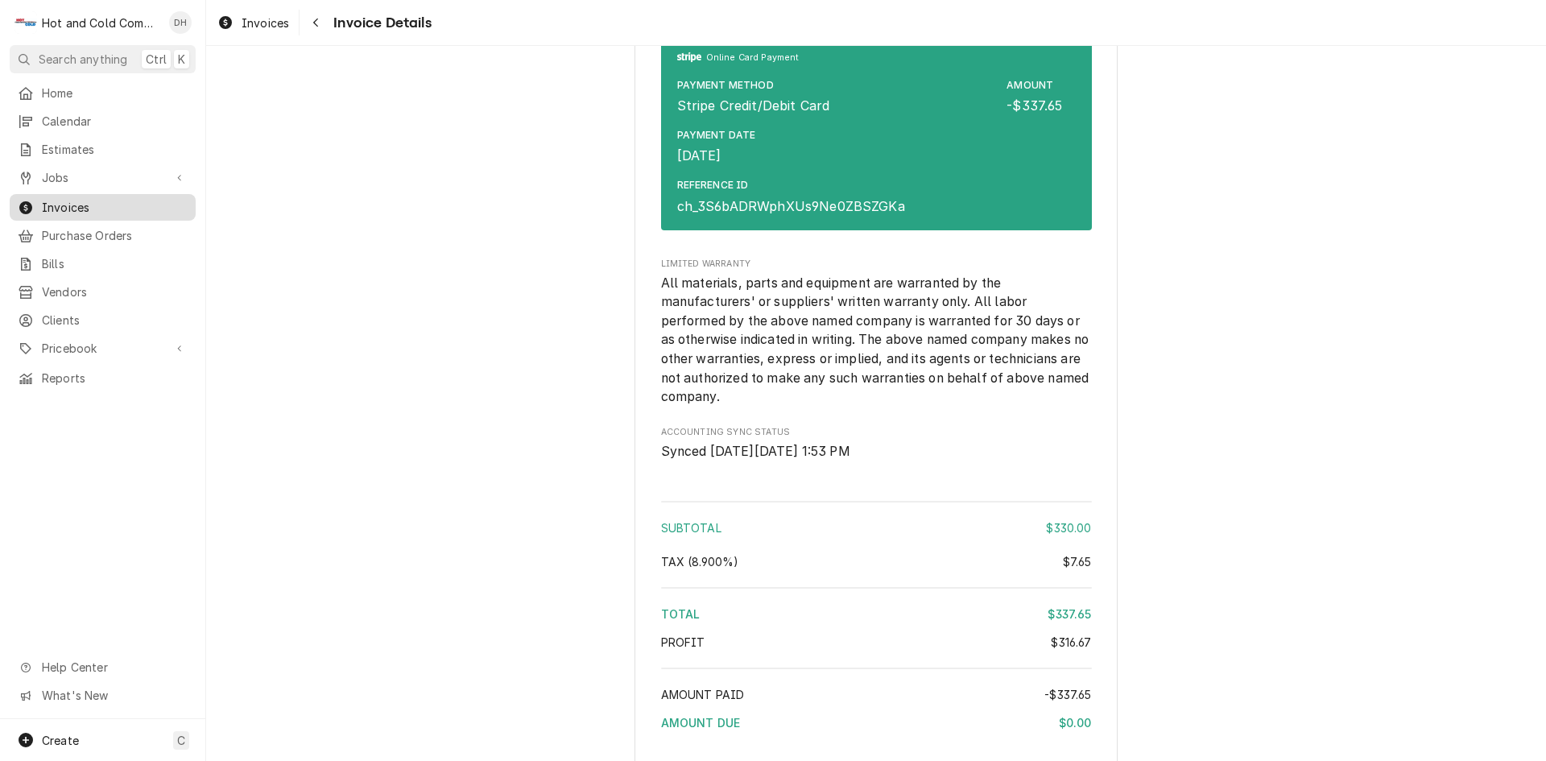
click at [88, 199] on span "Invoices" at bounding box center [115, 207] width 146 height 17
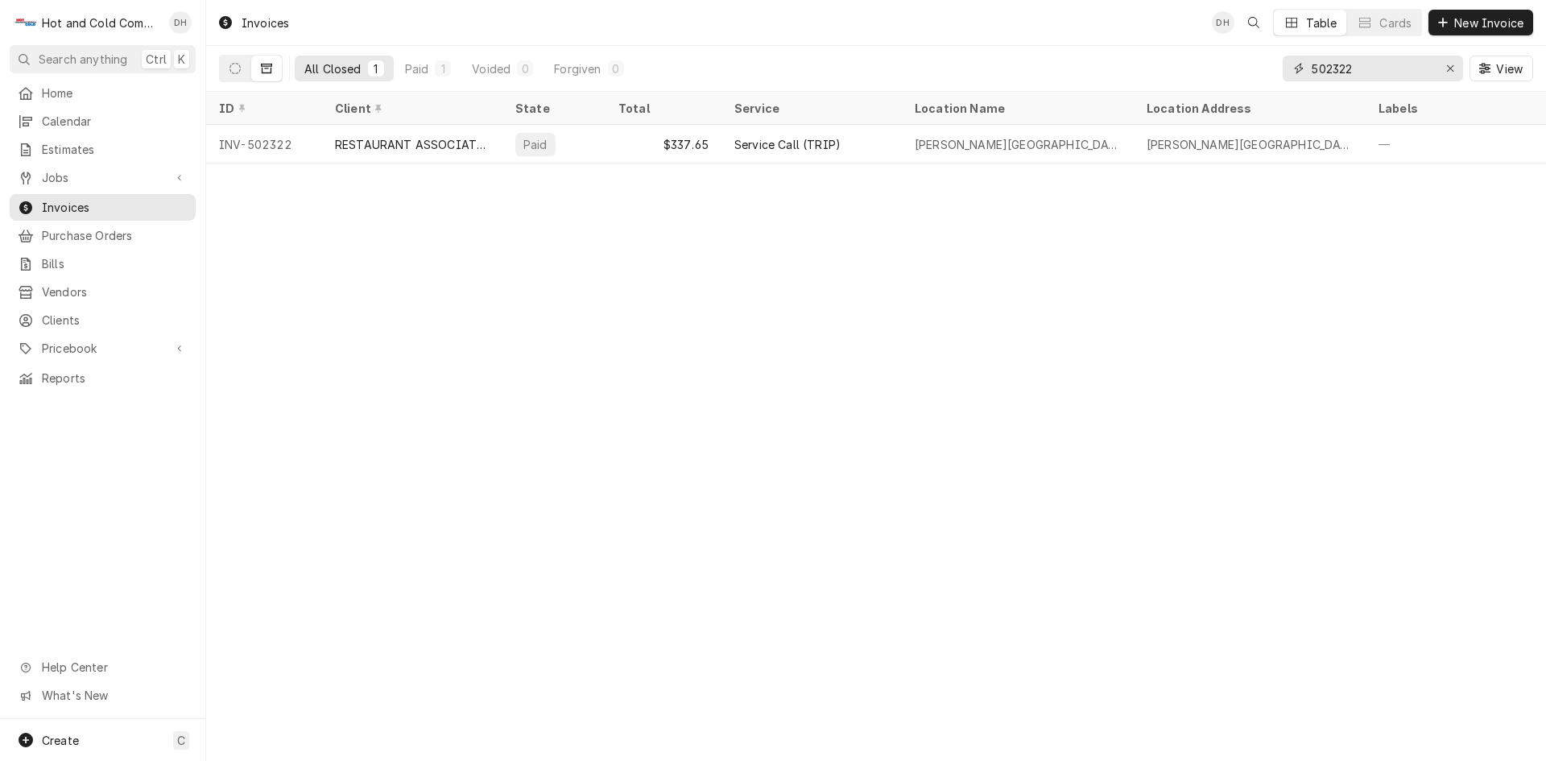
click at [1407, 68] on input "502322" at bounding box center [1372, 69] width 121 height 26
type input "502347"
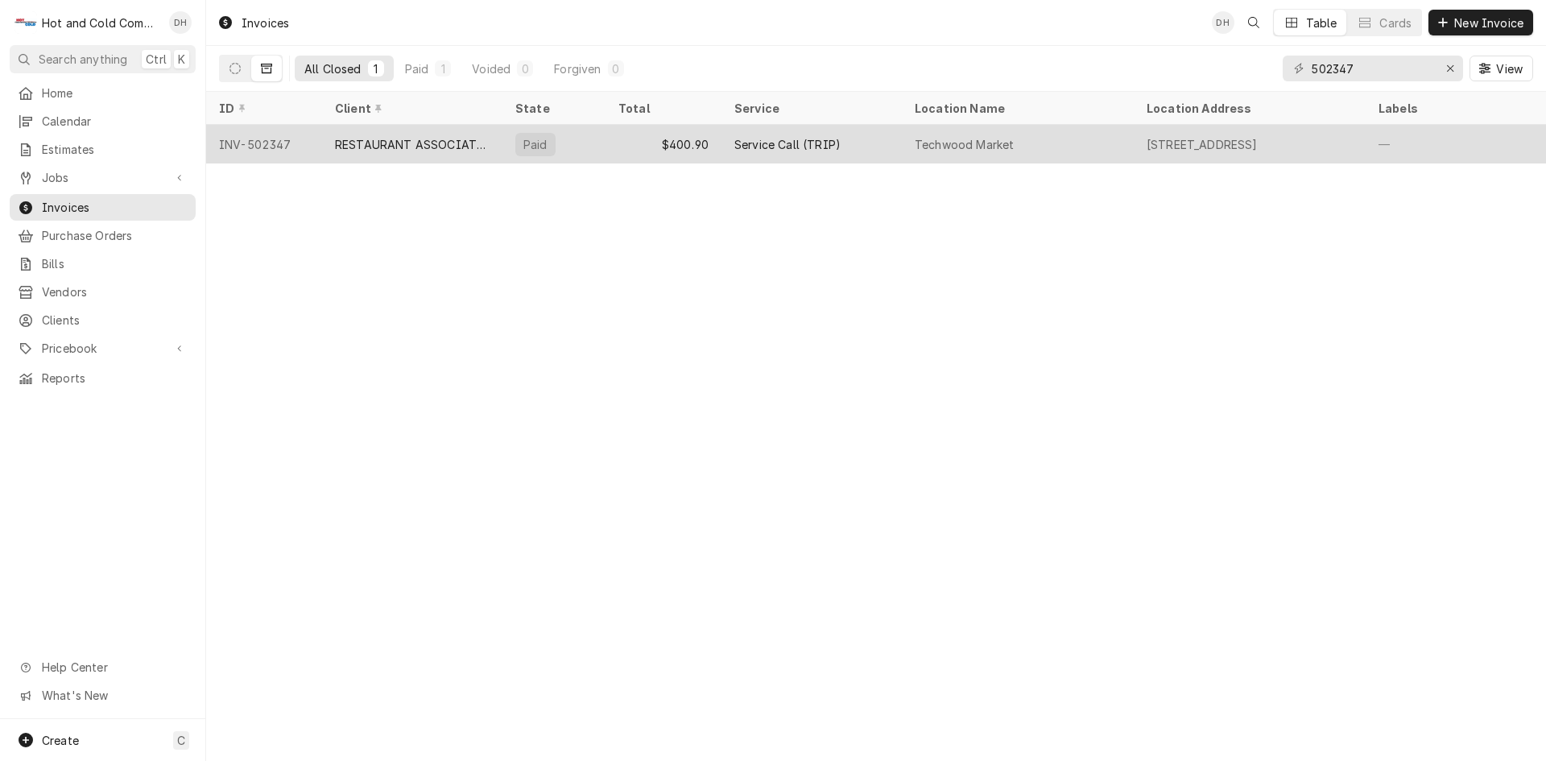
click at [621, 142] on div "$400.90" at bounding box center [663, 144] width 116 height 39
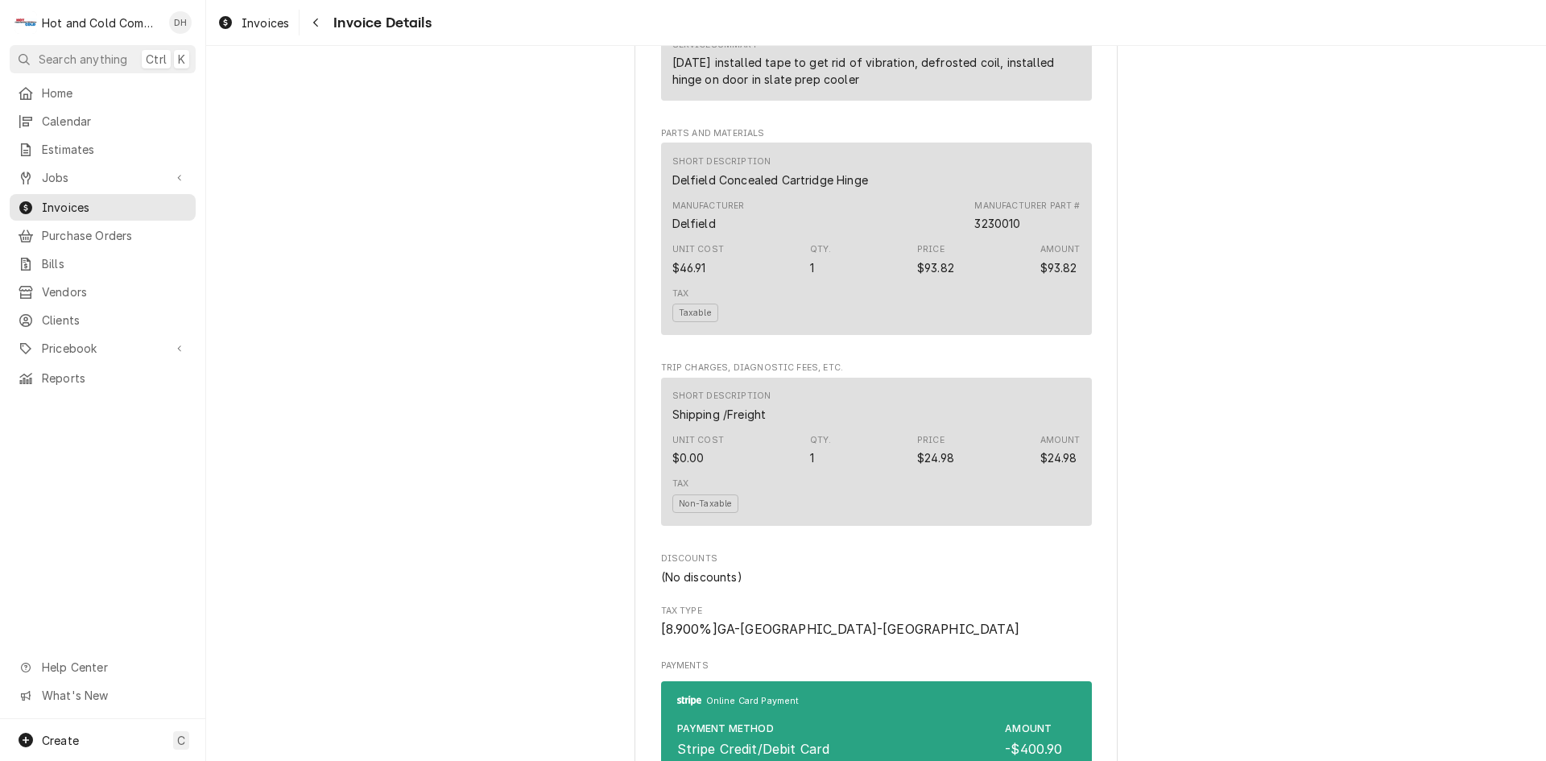
scroll to position [2147, 0]
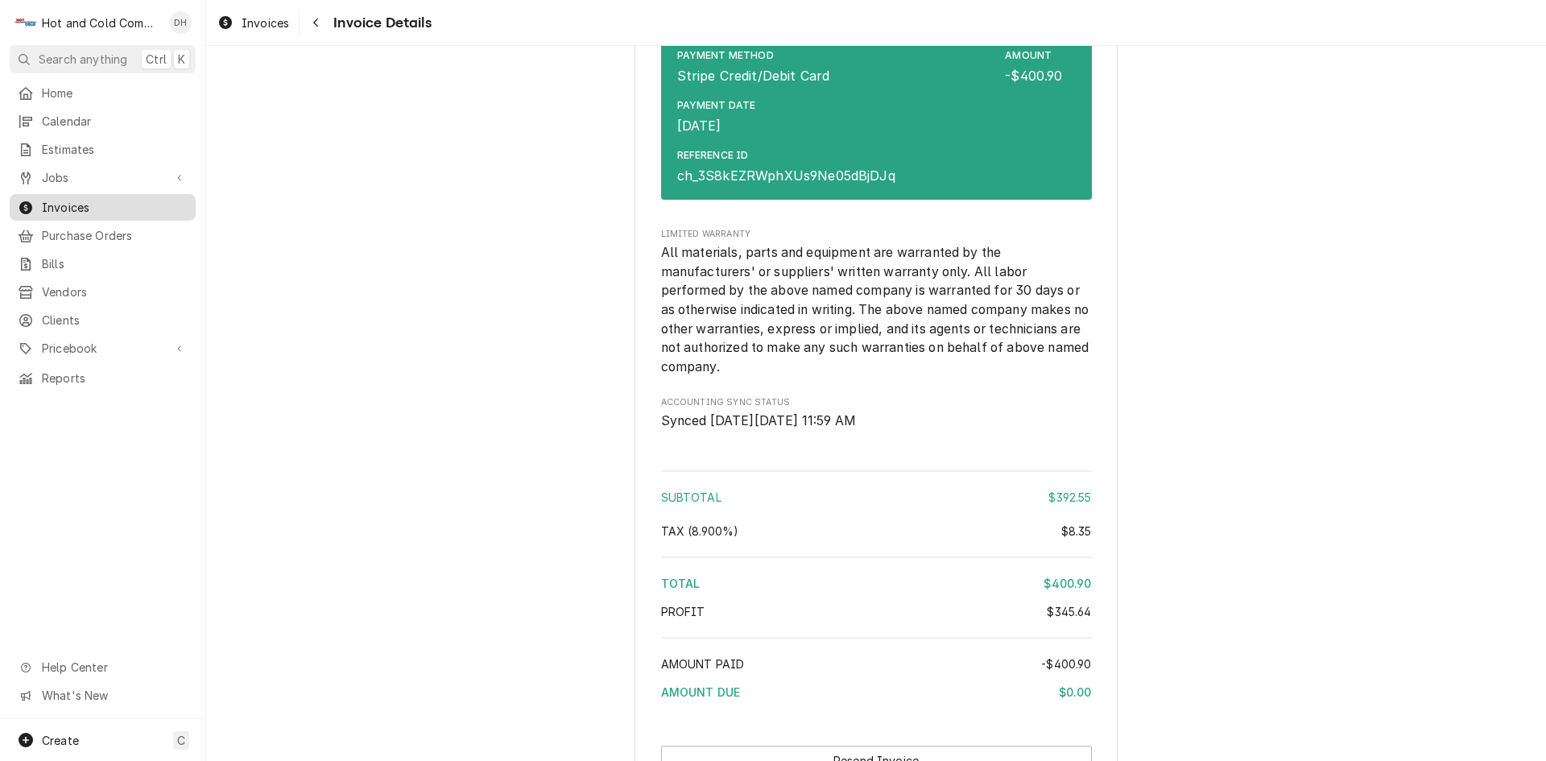
click at [91, 200] on span "Invoices" at bounding box center [115, 207] width 146 height 17
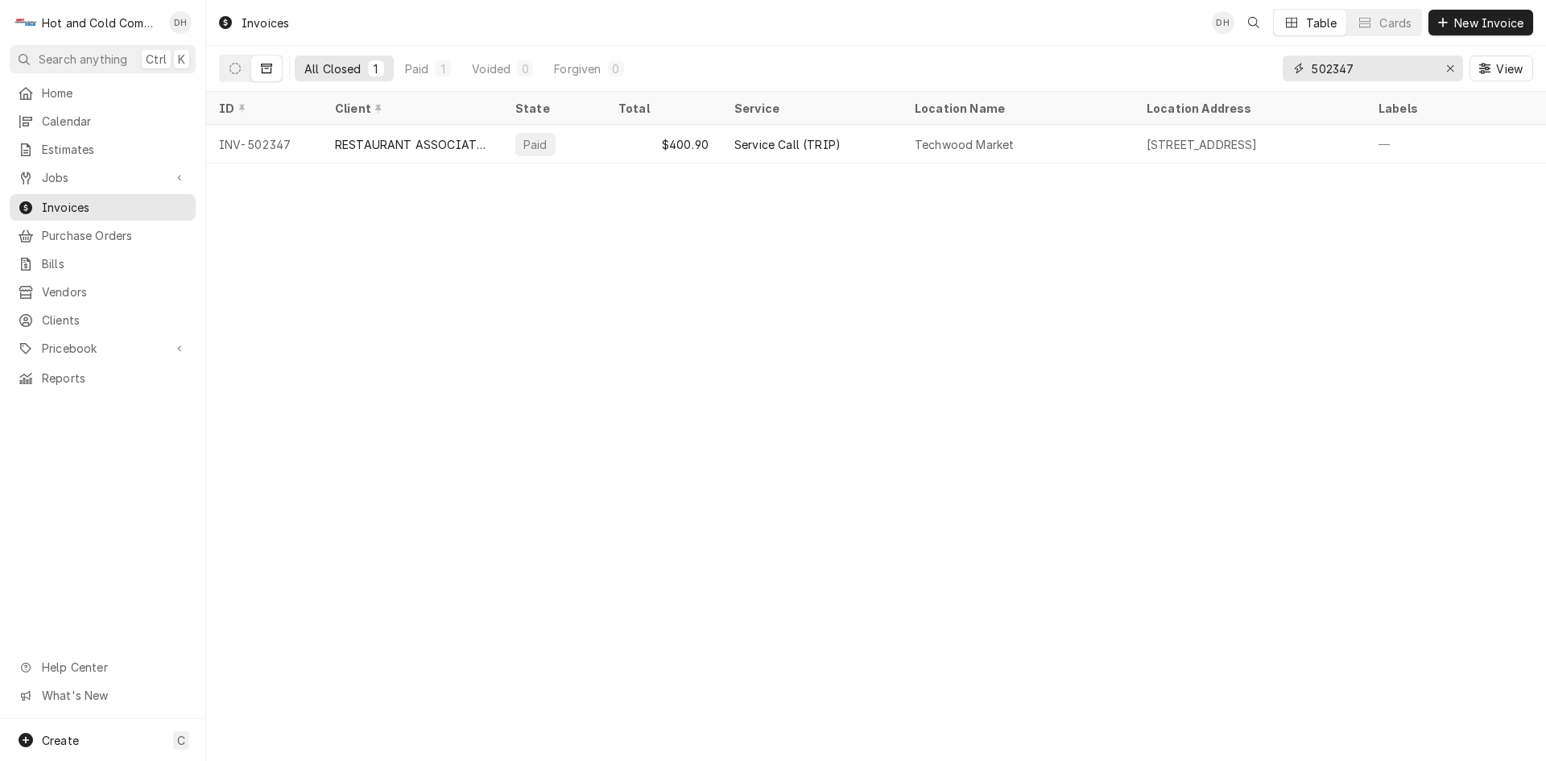
click at [1372, 66] on input "502347" at bounding box center [1372, 69] width 121 height 26
type input "502325"
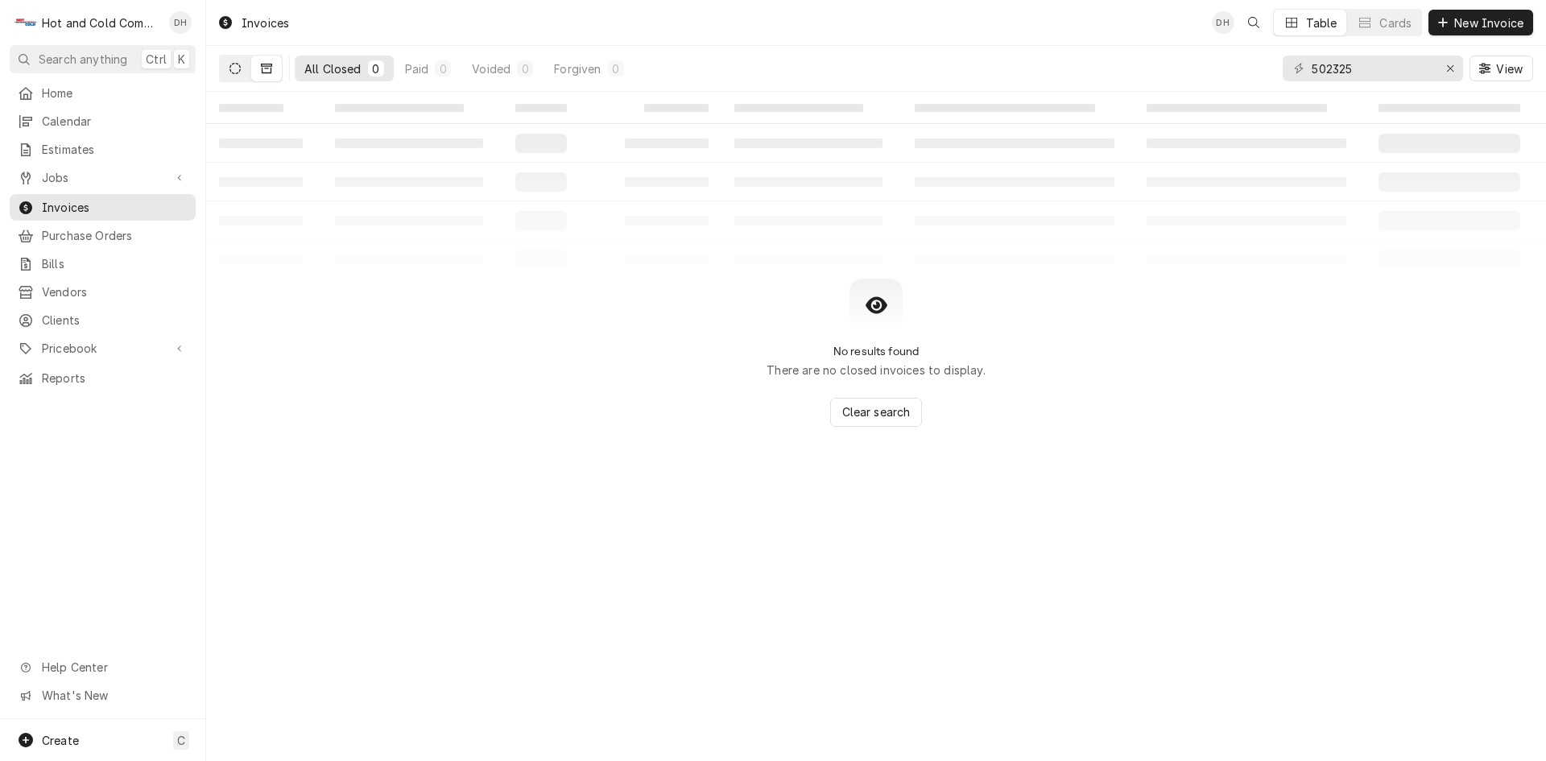
click at [246, 69] on button "Dynamic Content Wrapper" at bounding box center [235, 69] width 31 height 26
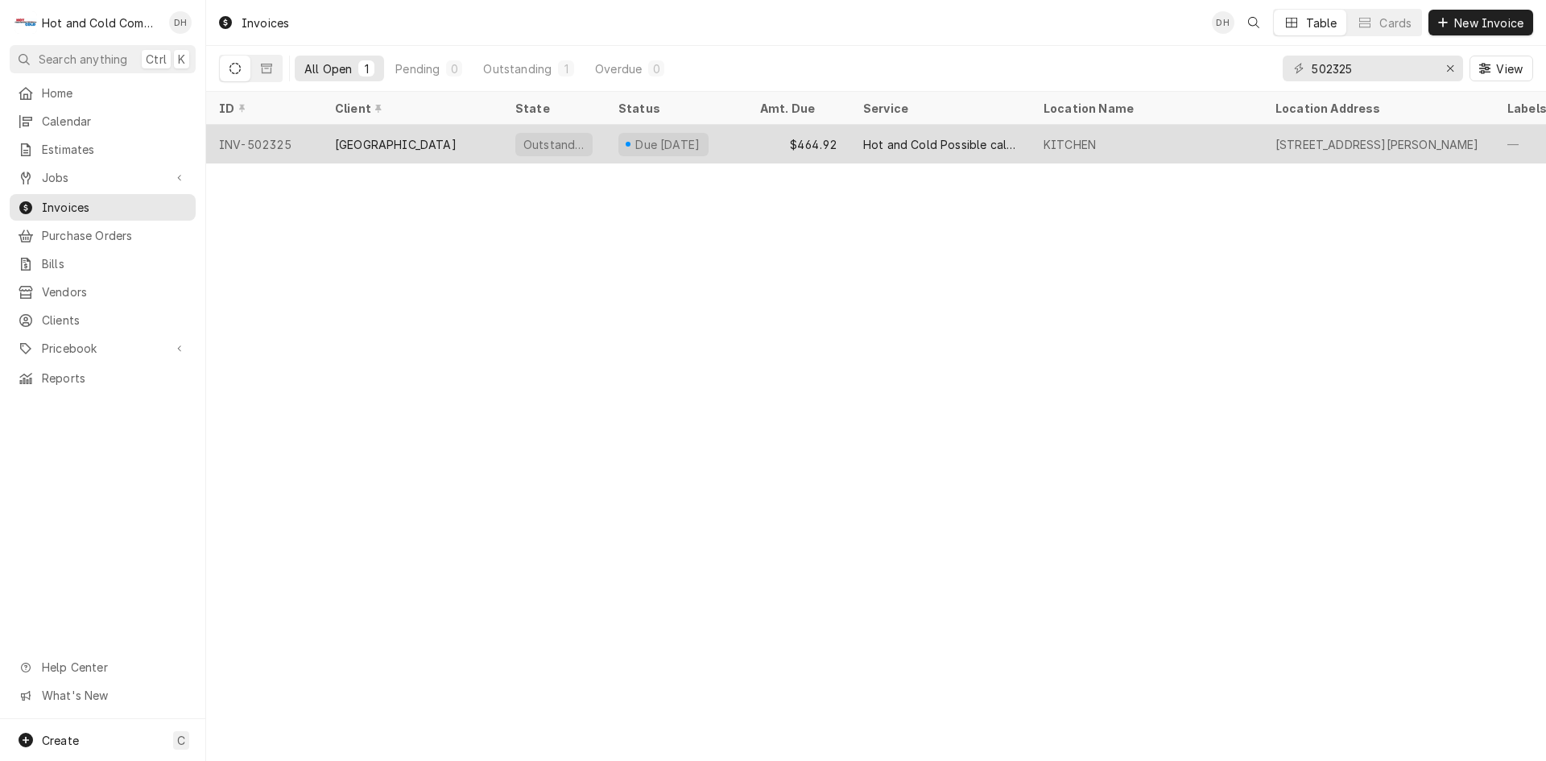
click at [744, 146] on div "Due in 22 days" at bounding box center [676, 144] width 142 height 39
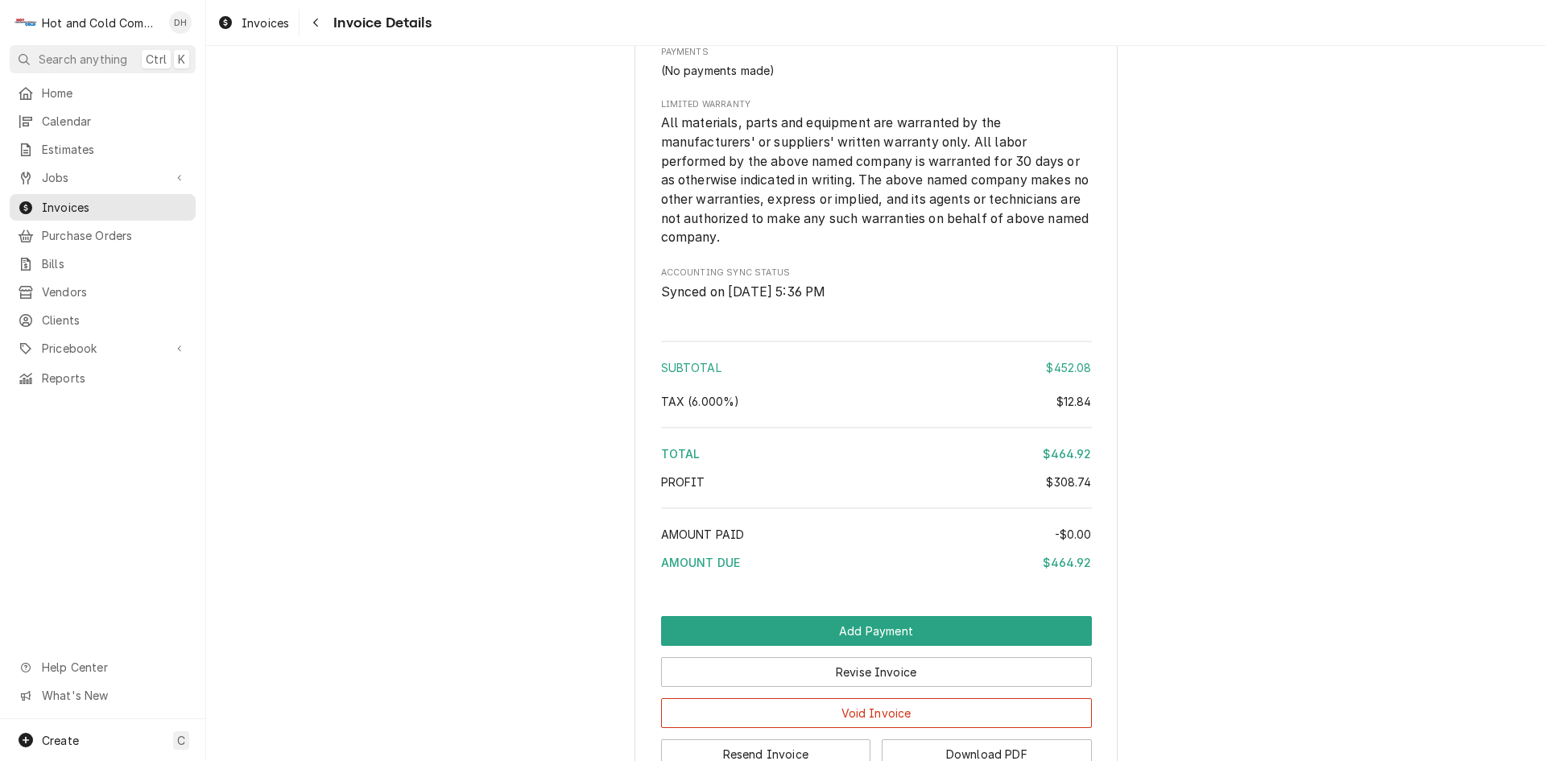
scroll to position [2100, 0]
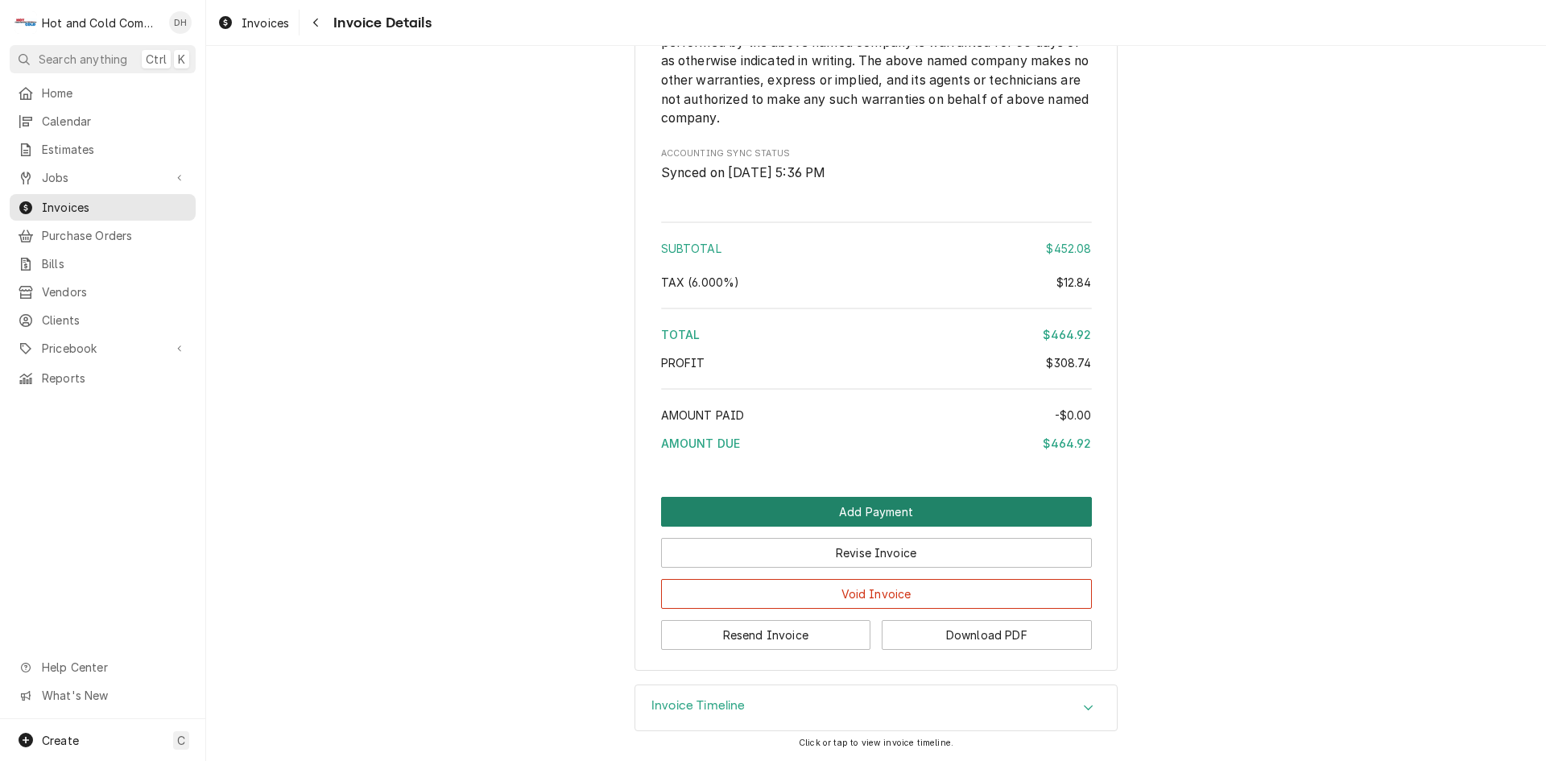
click at [896, 505] on button "Add Payment" at bounding box center [876, 512] width 431 height 30
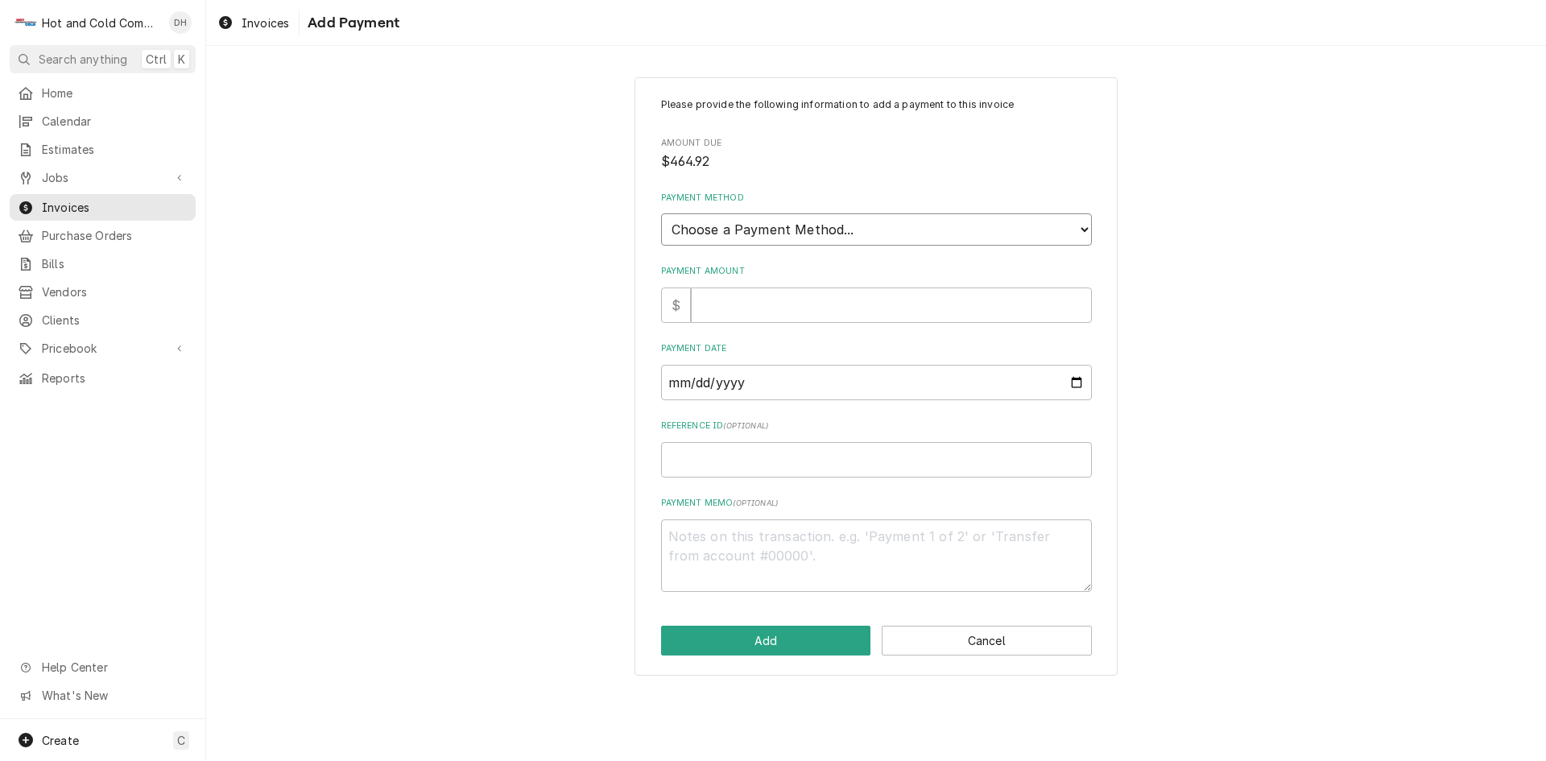
click at [808, 226] on select "Choose a Payment Method... Cash Check Credit/Debit Card ACH/eCheck Other" at bounding box center [876, 229] width 431 height 32
select select "4"
click at [661, 213] on select "Choose a Payment Method... Cash Check Credit/Debit Card ACH/eCheck Other" at bounding box center [876, 229] width 431 height 32
click at [728, 300] on input "Payment Amount" at bounding box center [891, 304] width 401 height 35
type textarea "x"
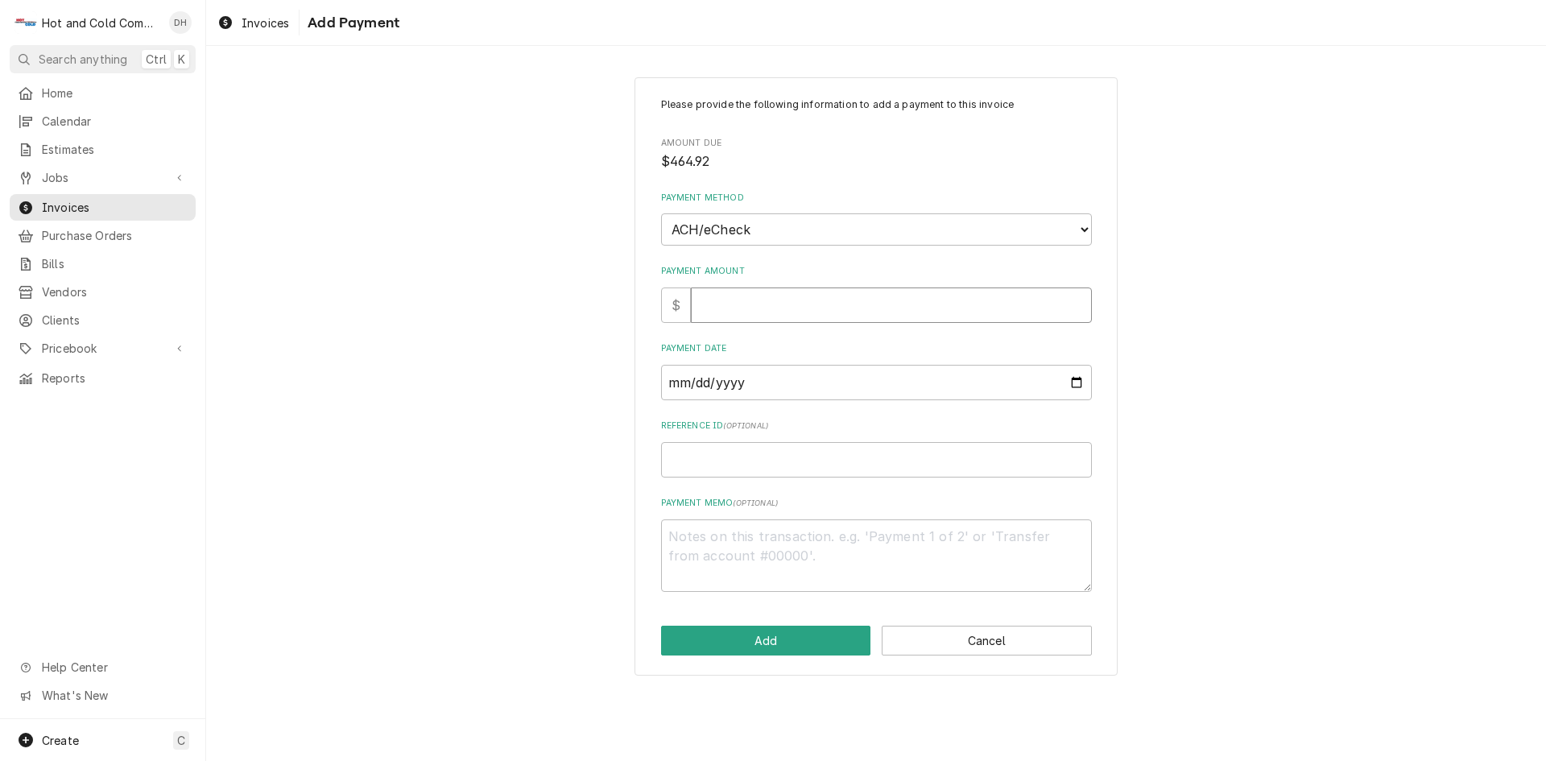
type input "4"
type textarea "x"
type input "46"
type textarea "x"
type input "464"
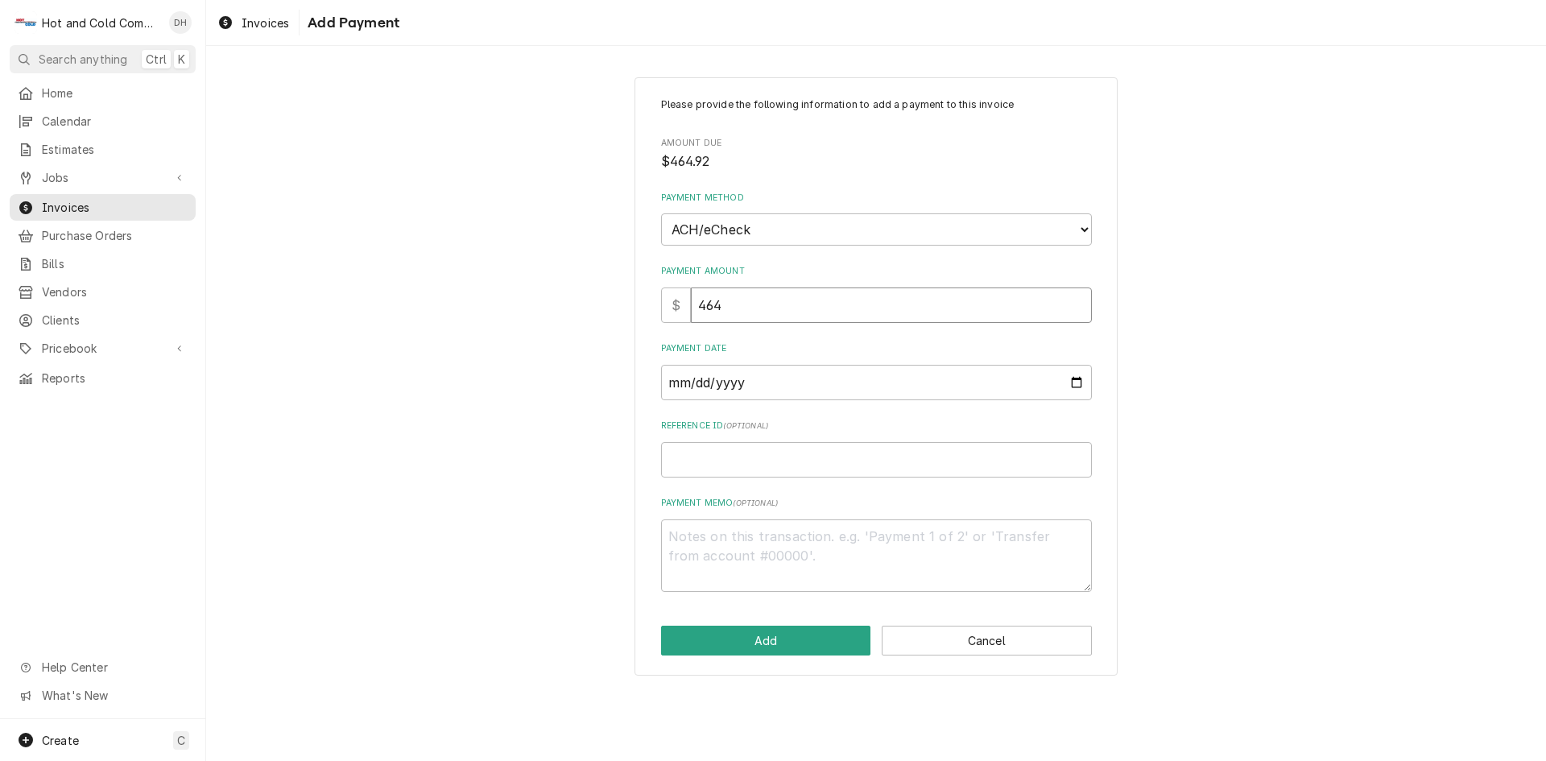
type textarea "x"
type input "464.9"
type textarea "x"
type input "464.92"
click at [1079, 378] on input "Payment Date" at bounding box center [876, 382] width 431 height 35
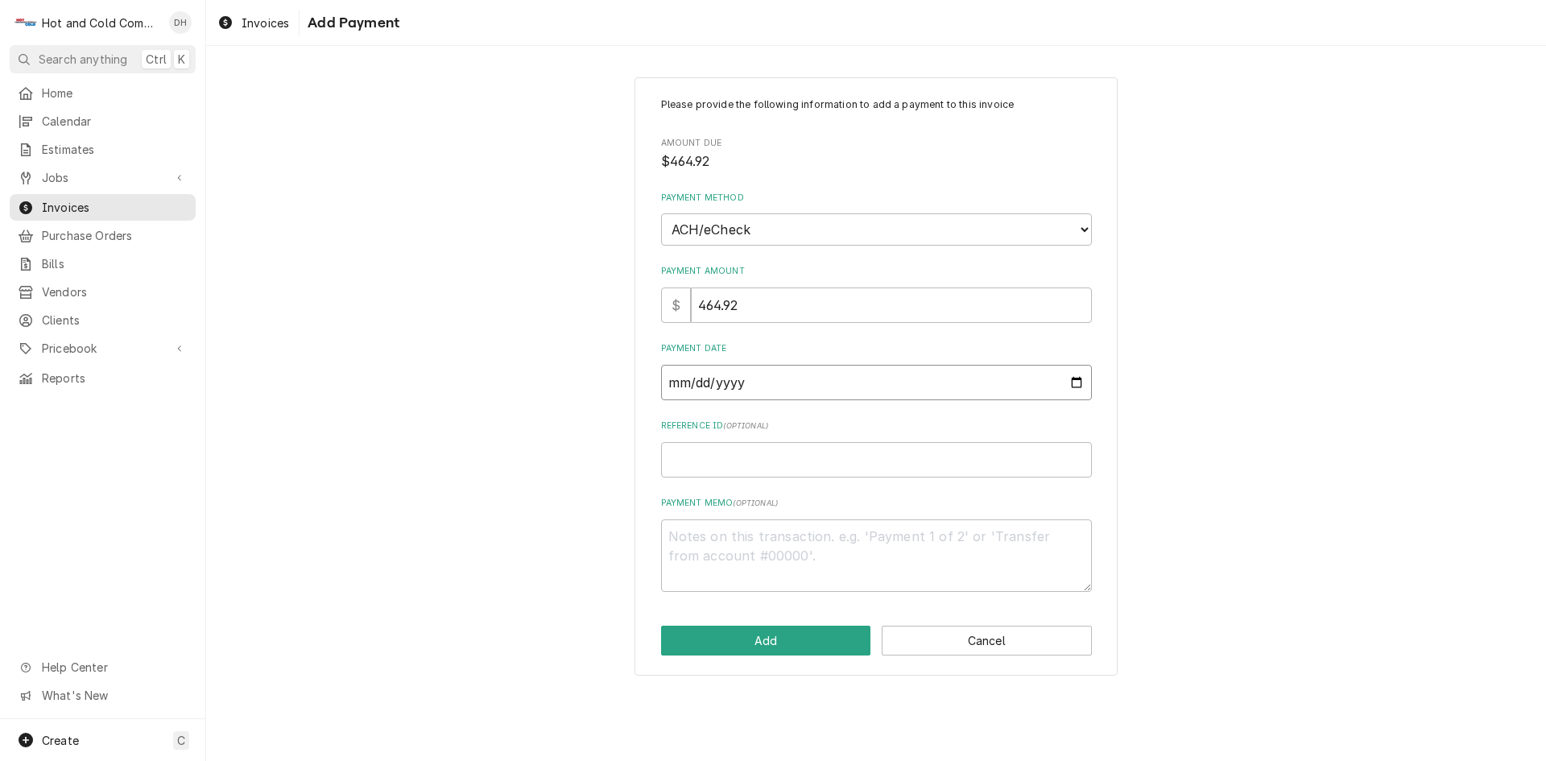
type textarea "x"
type input "2025-09-19"
click at [806, 457] on input "Reference ID ( optional )" at bounding box center [876, 459] width 431 height 35
type textarea "x"
type input "1"
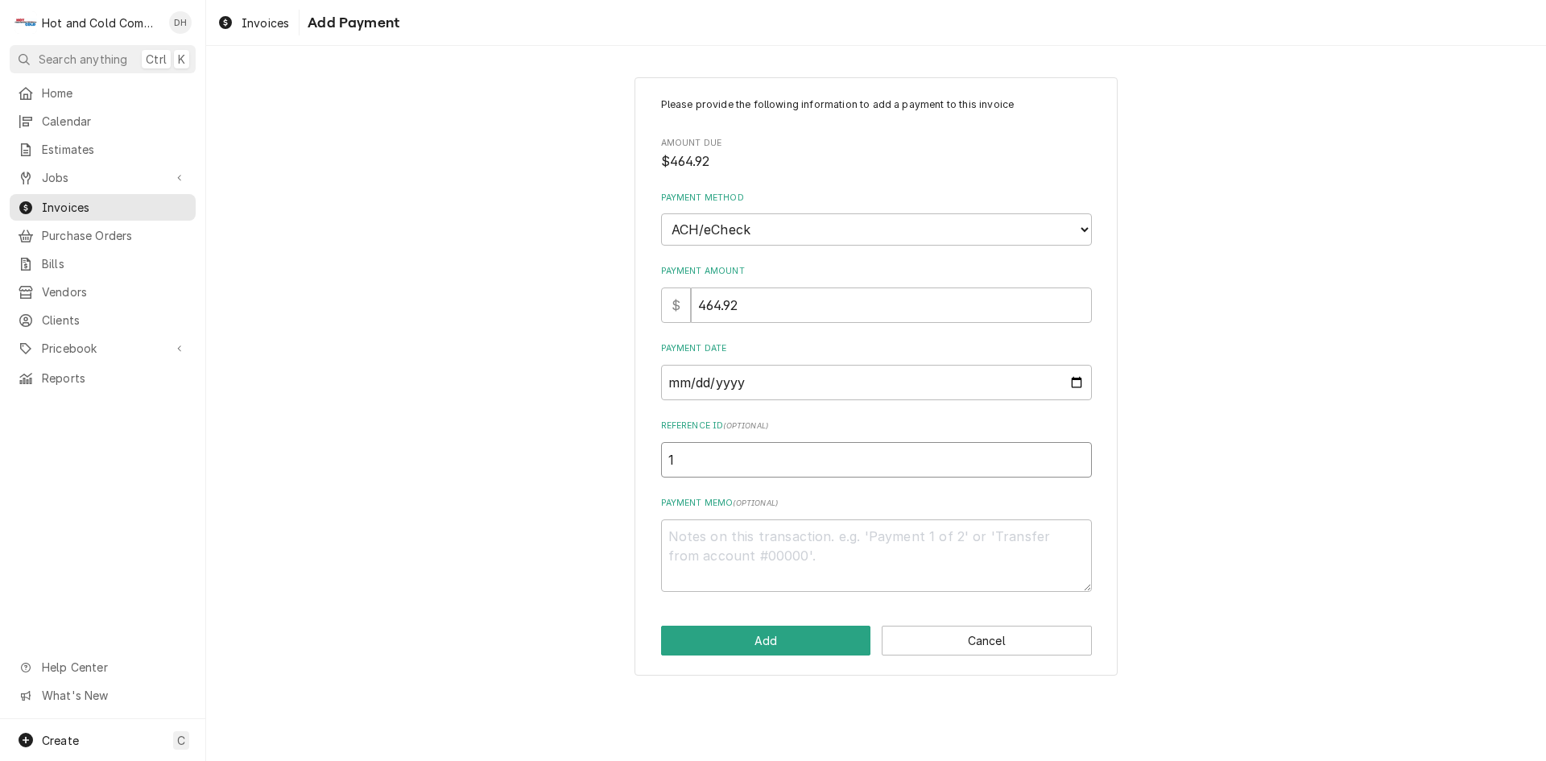
type textarea "x"
type input "14"
type textarea "x"
type input "141"
type textarea "x"
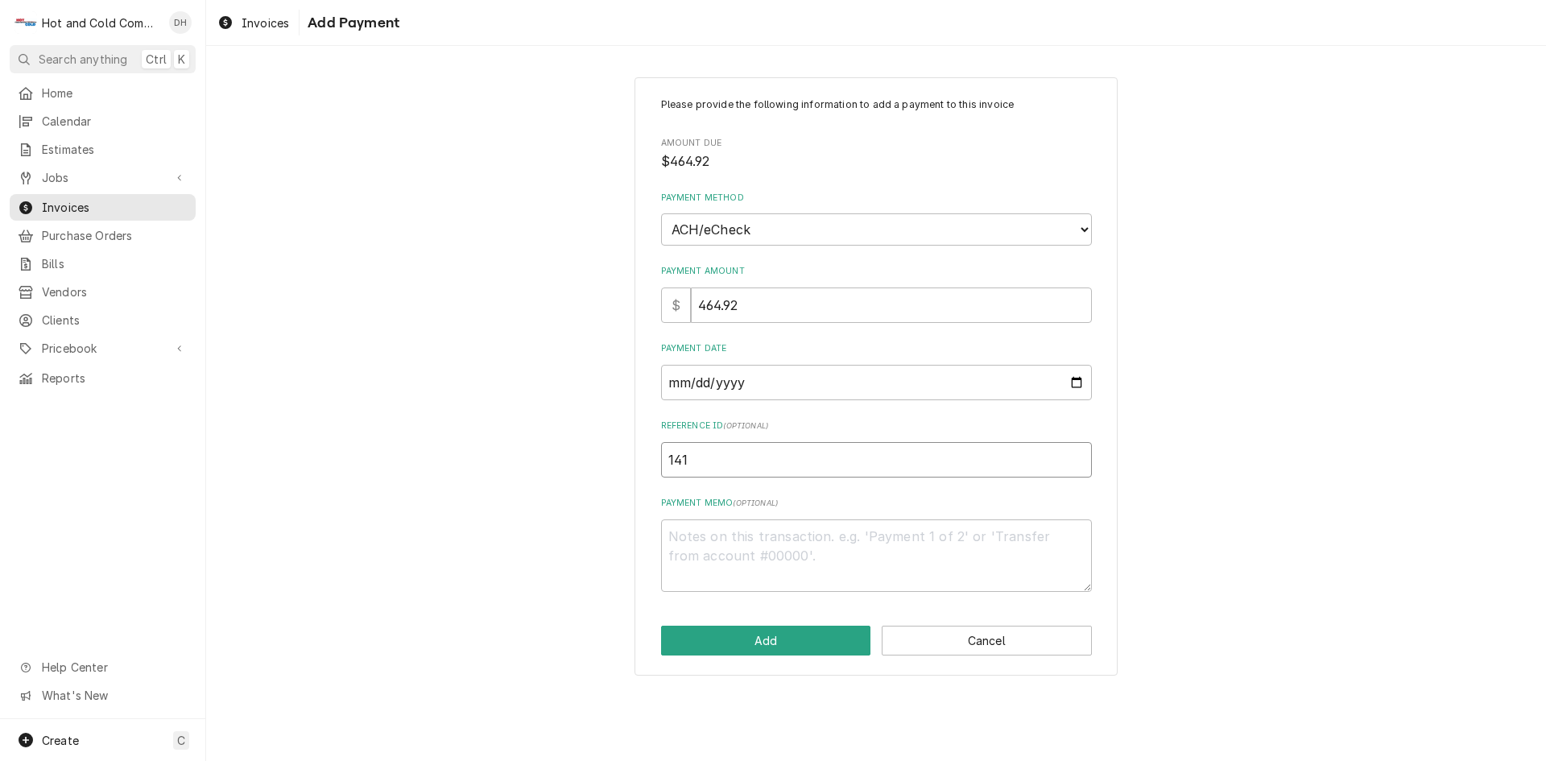
type input "1414"
type textarea "x"
type input "14143"
type textarea "x"
type input "141432"
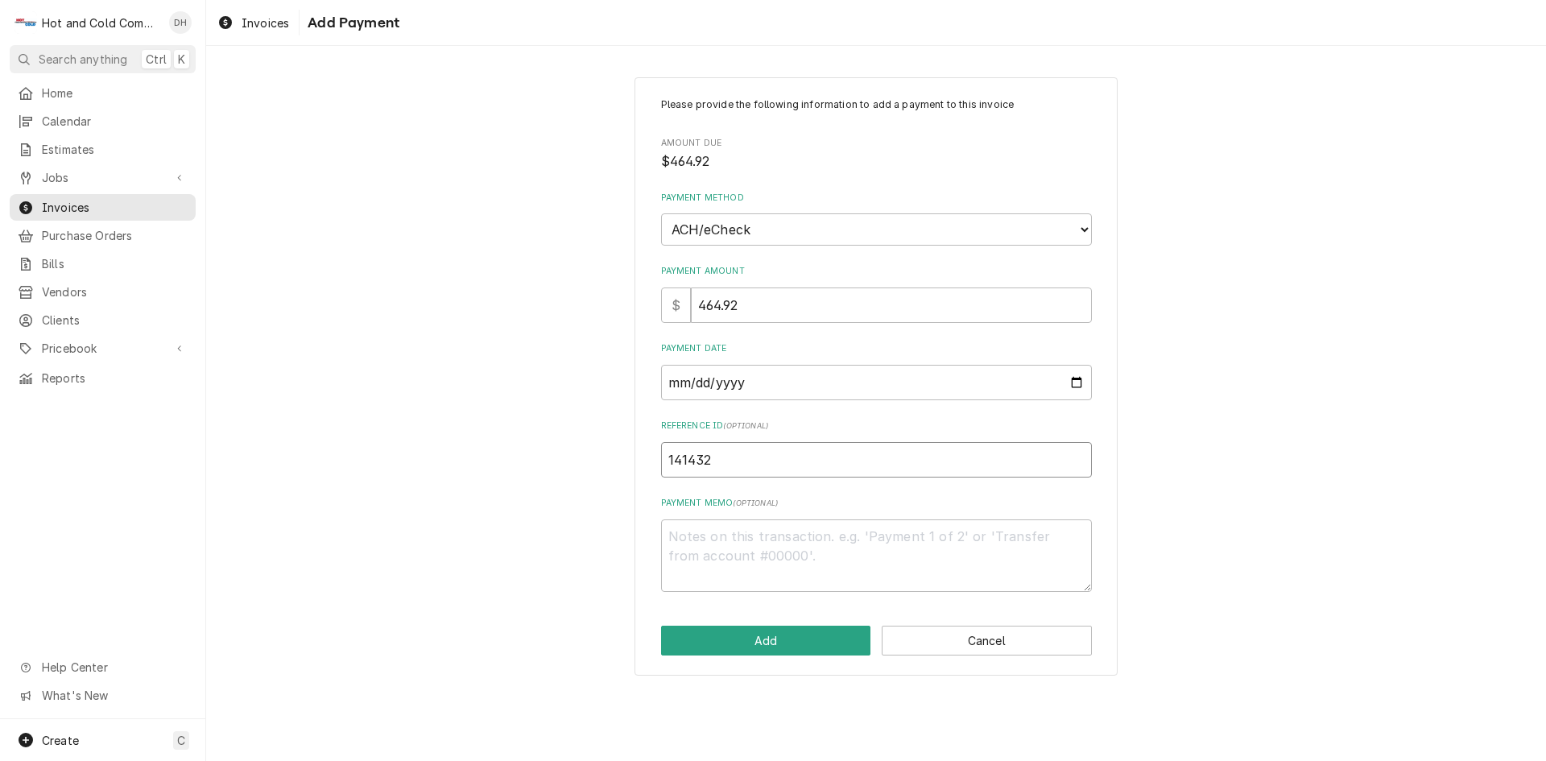
type textarea "x"
type input "1414325"
type textarea "x"
type input "14143256"
type textarea "x"
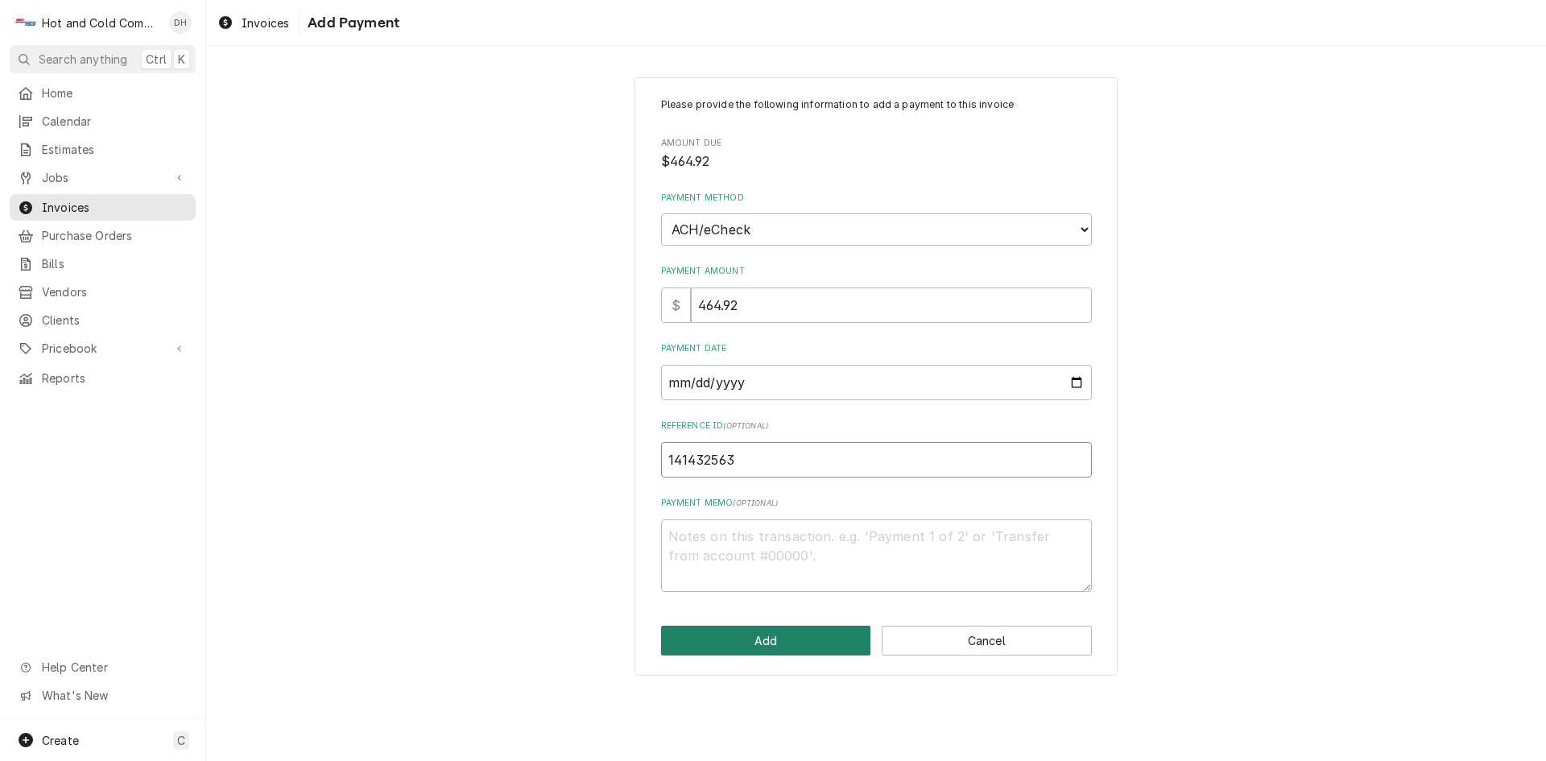
type input "141432563"
click at [775, 638] on button "Add" at bounding box center [766, 641] width 210 height 30
type textarea "x"
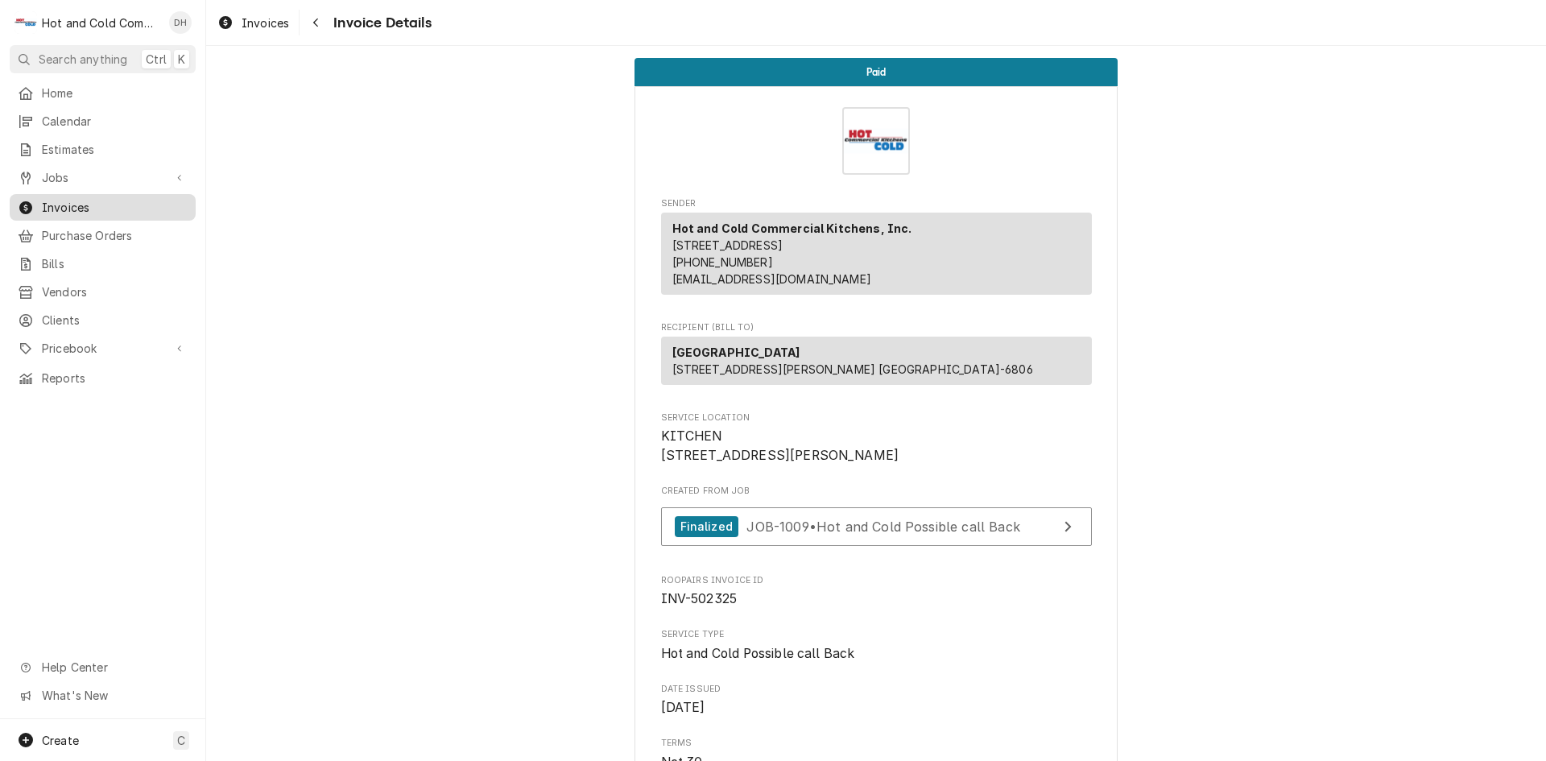
drag, startPoint x: 68, startPoint y: 197, endPoint x: 96, endPoint y: 207, distance: 29.8
click at [68, 199] on span "Invoices" at bounding box center [115, 207] width 146 height 17
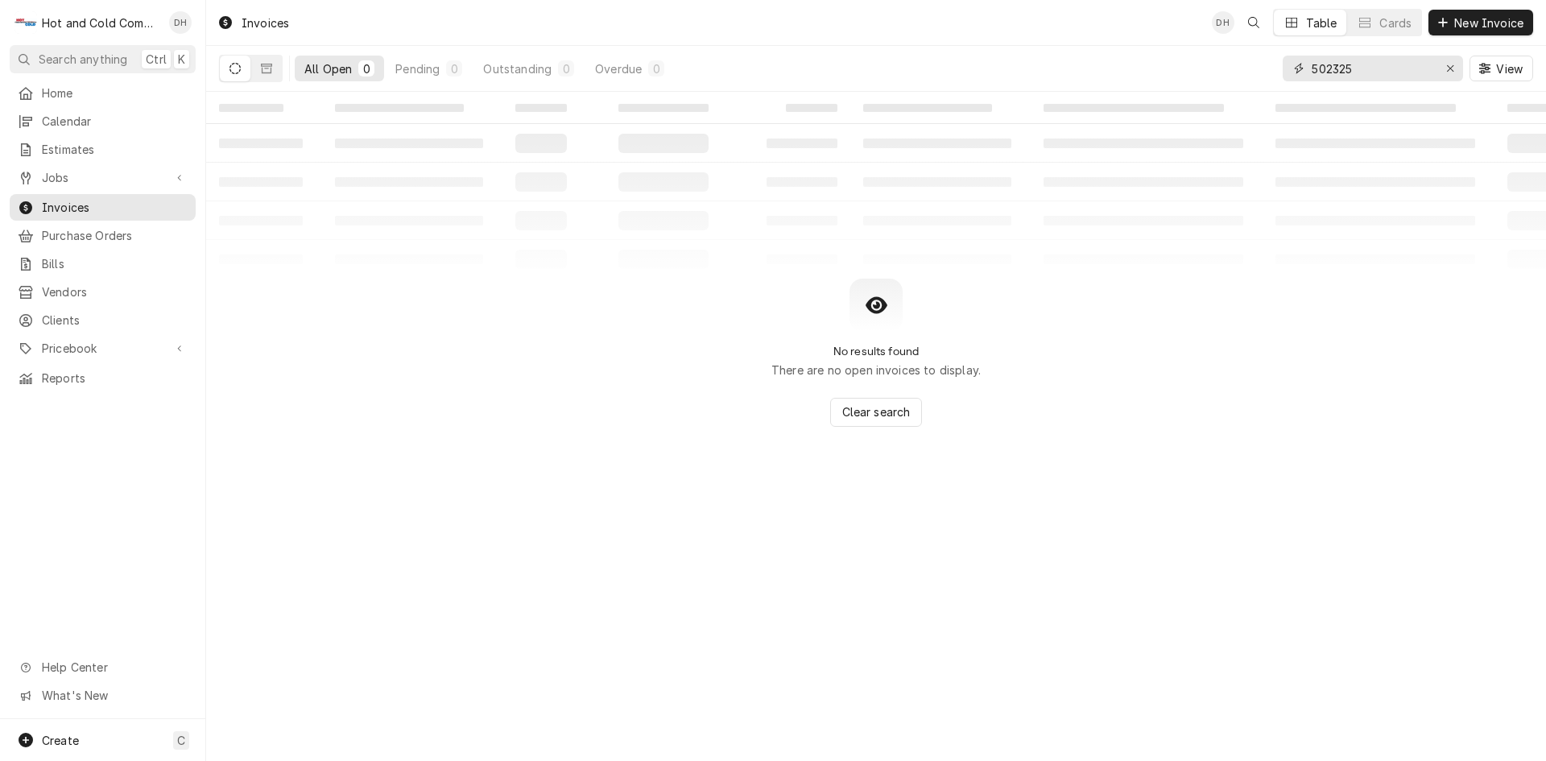
click at [1415, 66] on input "502325" at bounding box center [1372, 69] width 121 height 26
type input "502348"
click at [275, 72] on button "Dynamic Content Wrapper" at bounding box center [266, 69] width 31 height 26
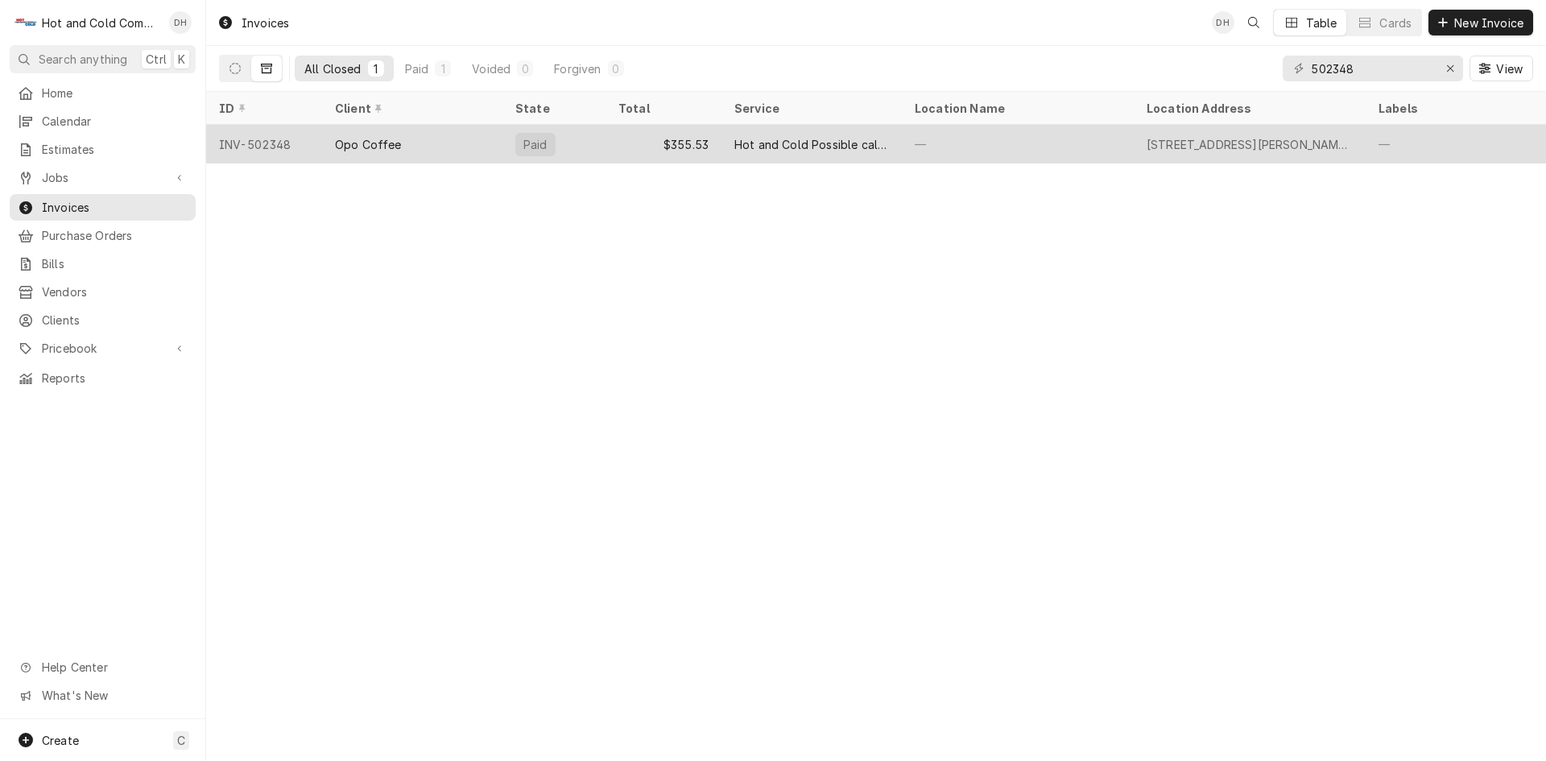
click at [618, 141] on div "$355.53" at bounding box center [663, 144] width 116 height 39
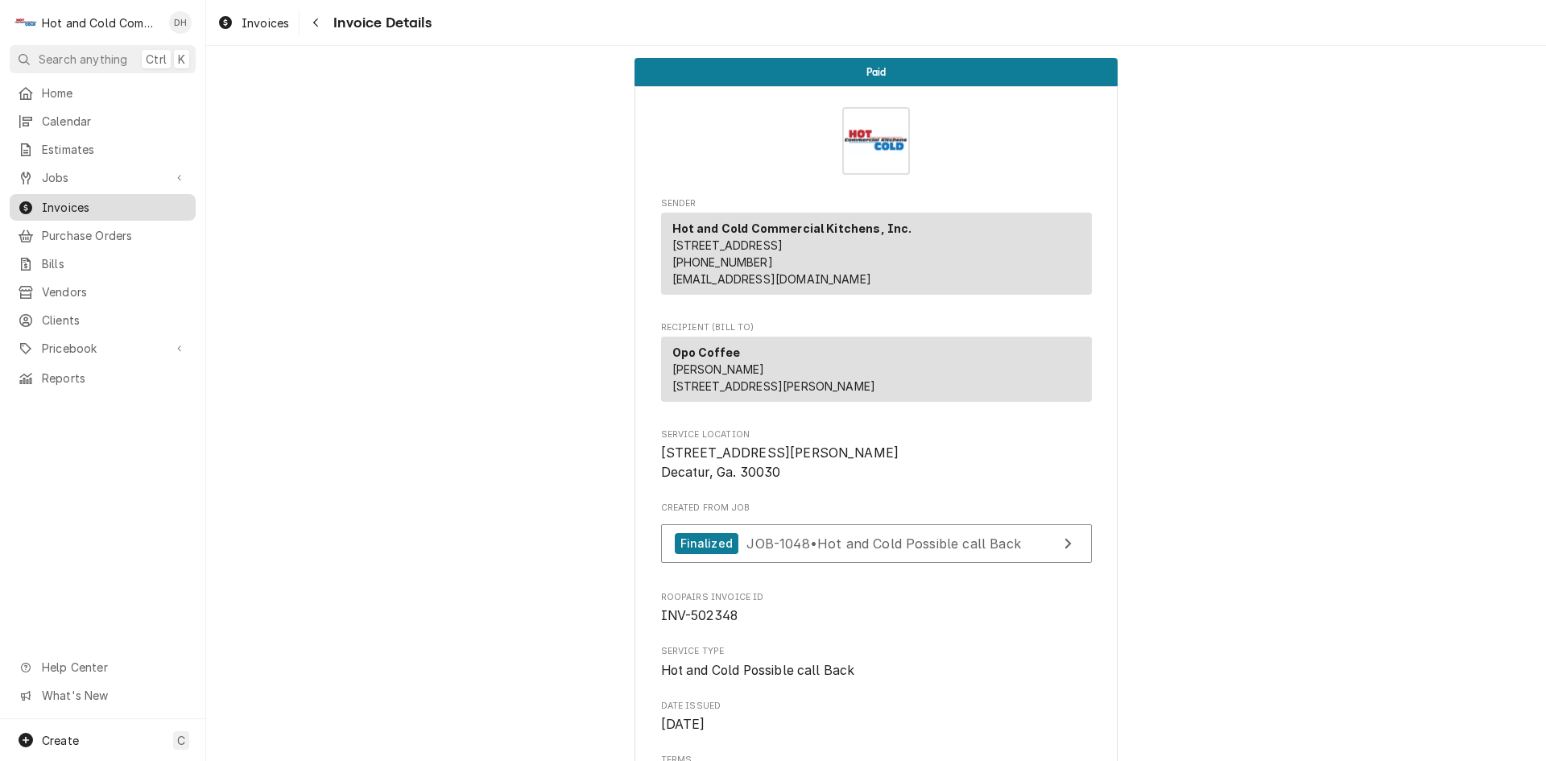
click at [138, 199] on span "Invoices" at bounding box center [115, 207] width 146 height 17
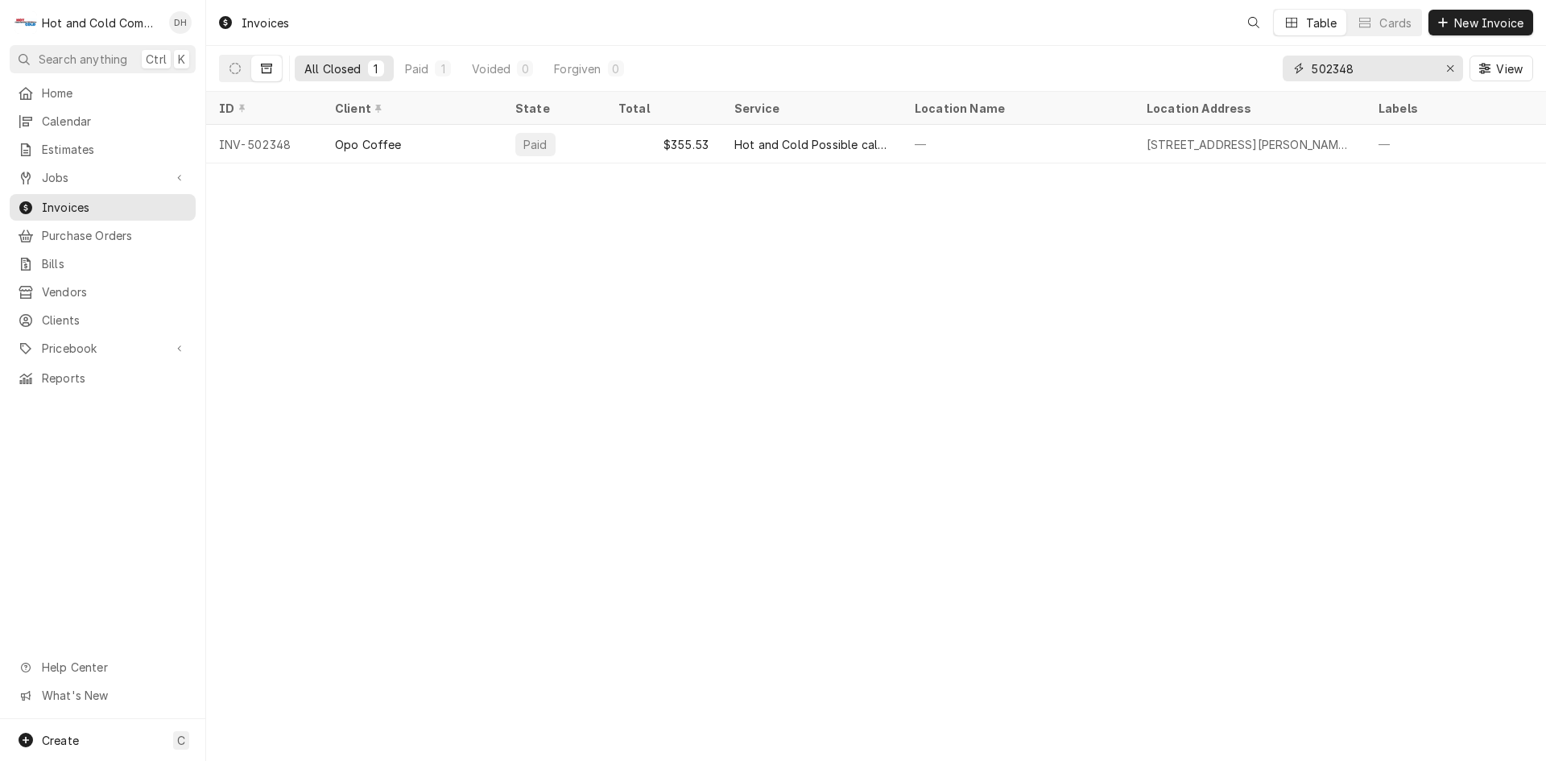
click at [1395, 61] on input "502348" at bounding box center [1372, 69] width 121 height 26
click at [1392, 64] on input "502227" at bounding box center [1372, 69] width 121 height 26
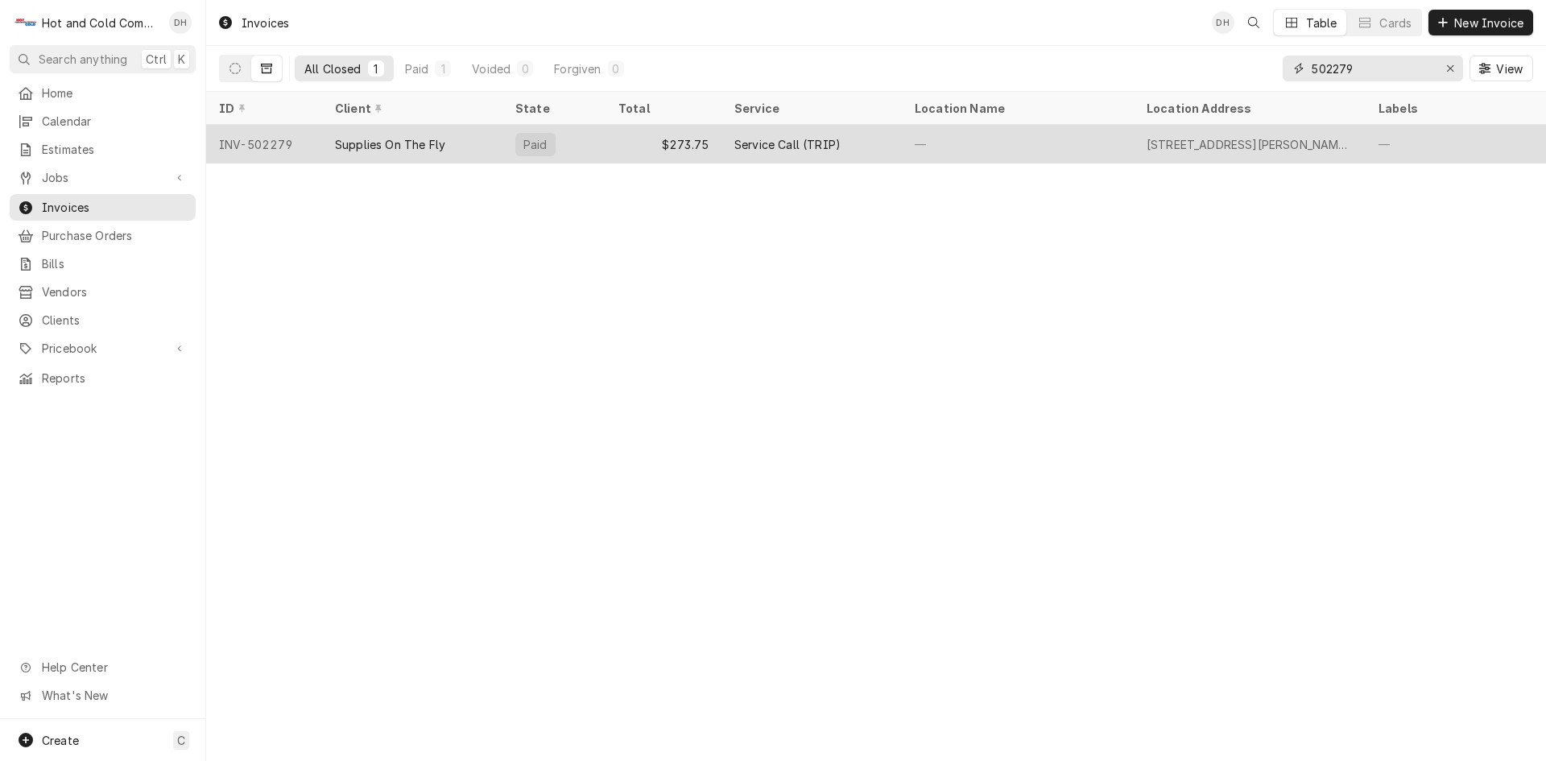
type input "502279"
click at [607, 143] on div "$273.75" at bounding box center [663, 144] width 116 height 39
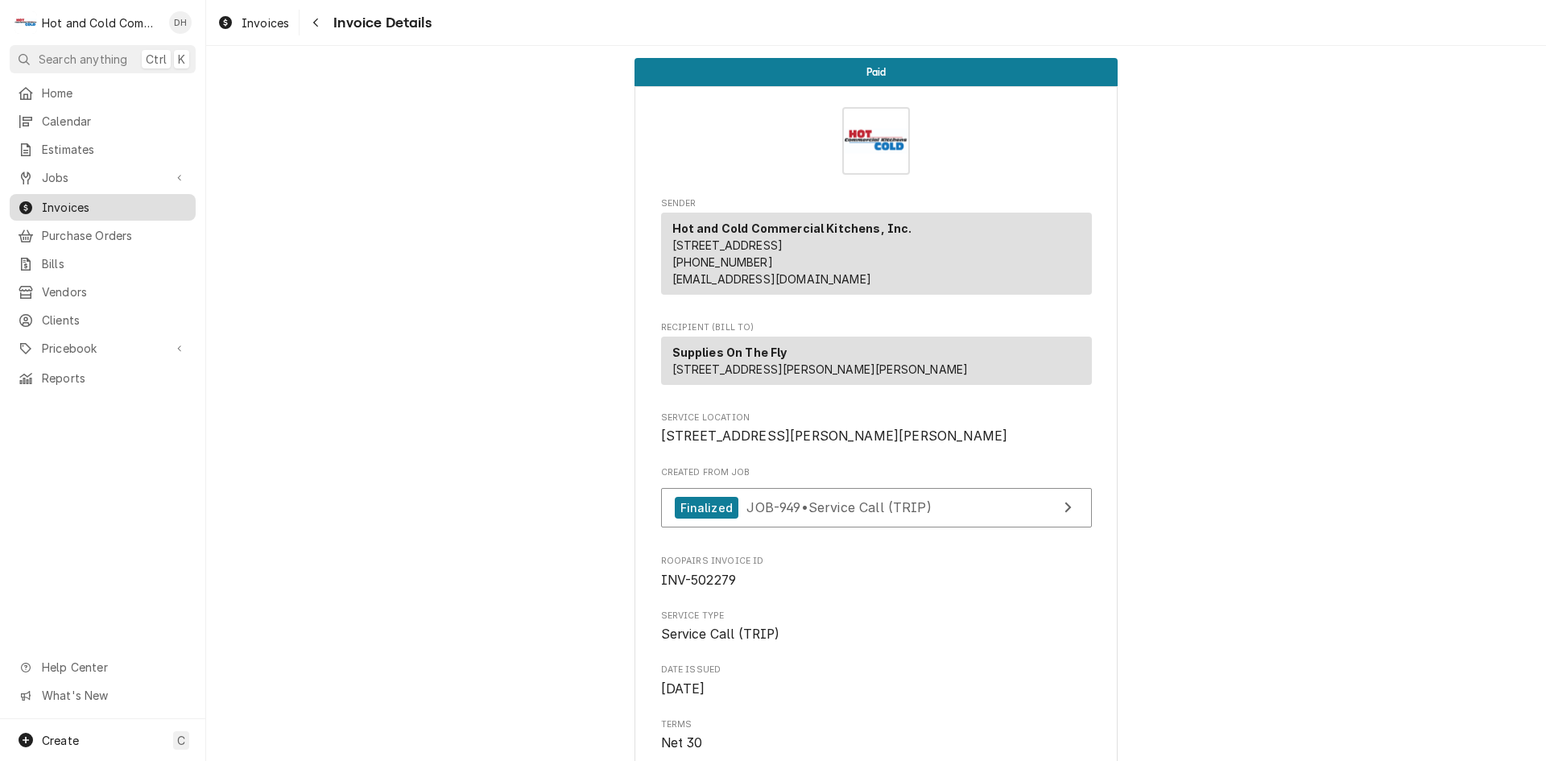
click at [106, 207] on span "Invoices" at bounding box center [115, 207] width 146 height 17
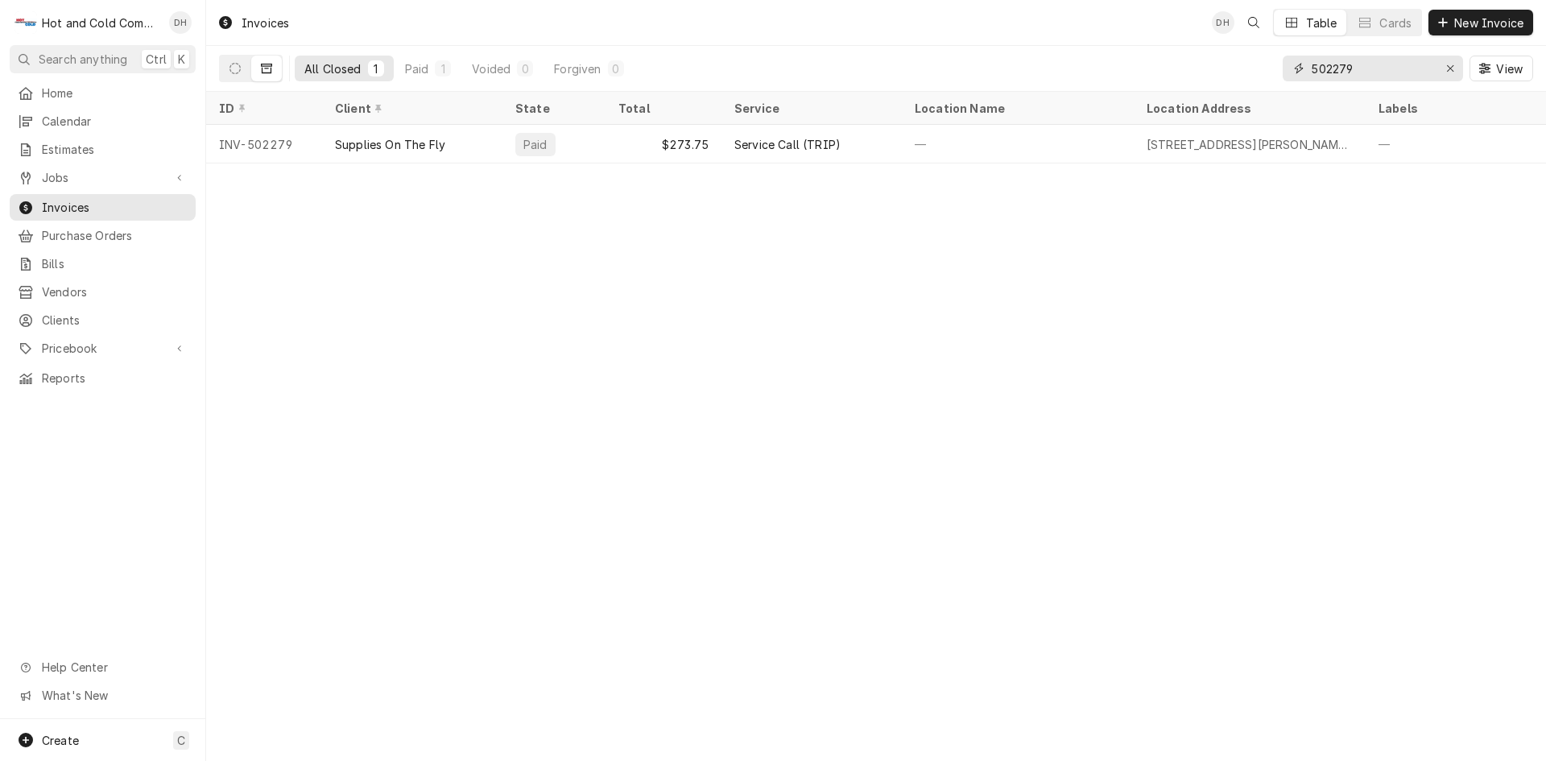
click at [1402, 68] on input "502279" at bounding box center [1372, 69] width 121 height 26
click at [1387, 68] on input "502209" at bounding box center [1372, 69] width 121 height 26
click at [1375, 56] on input "502291" at bounding box center [1372, 69] width 121 height 26
type input "502223"
